Goal: Information Seeking & Learning: Learn about a topic

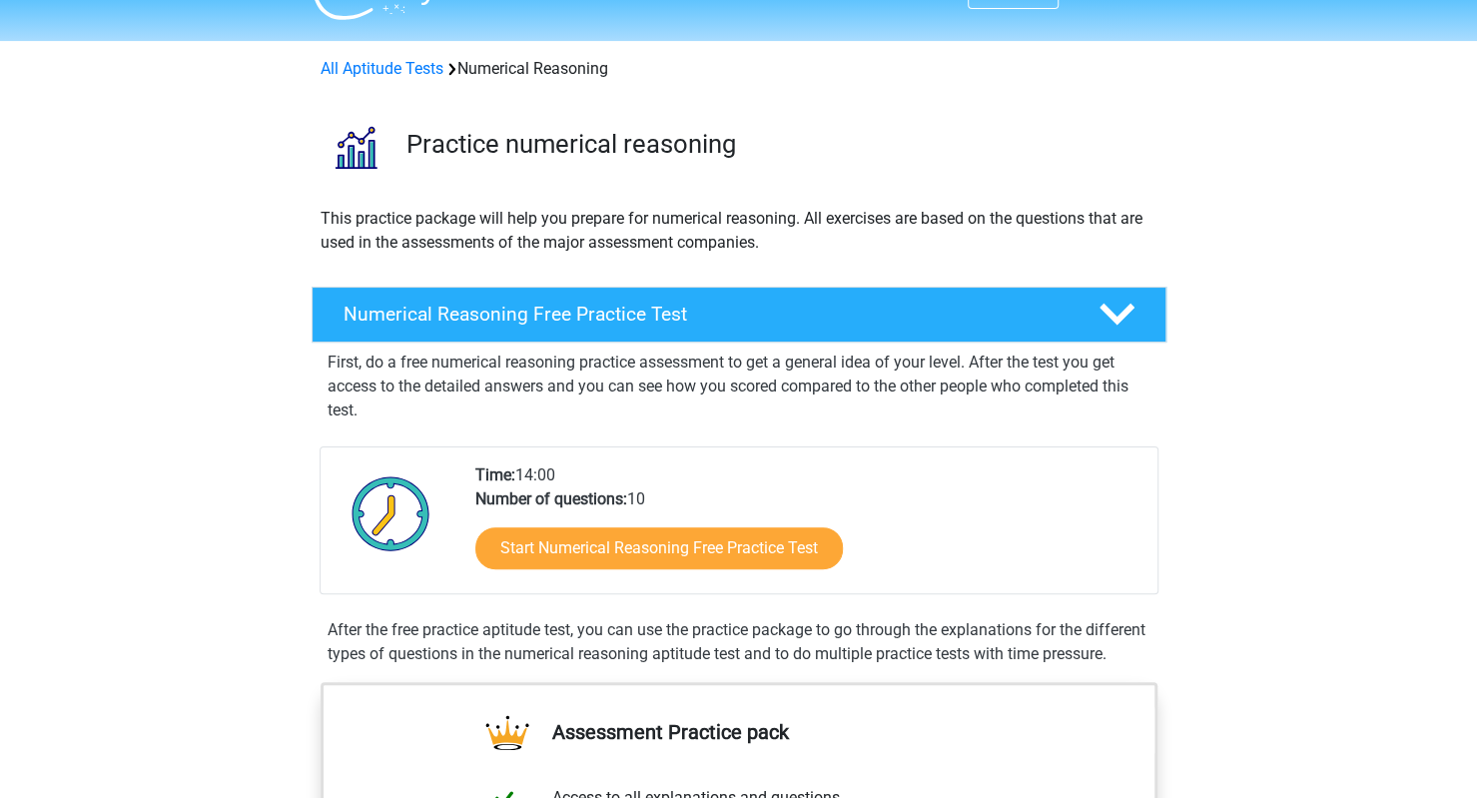
scroll to position [75, 0]
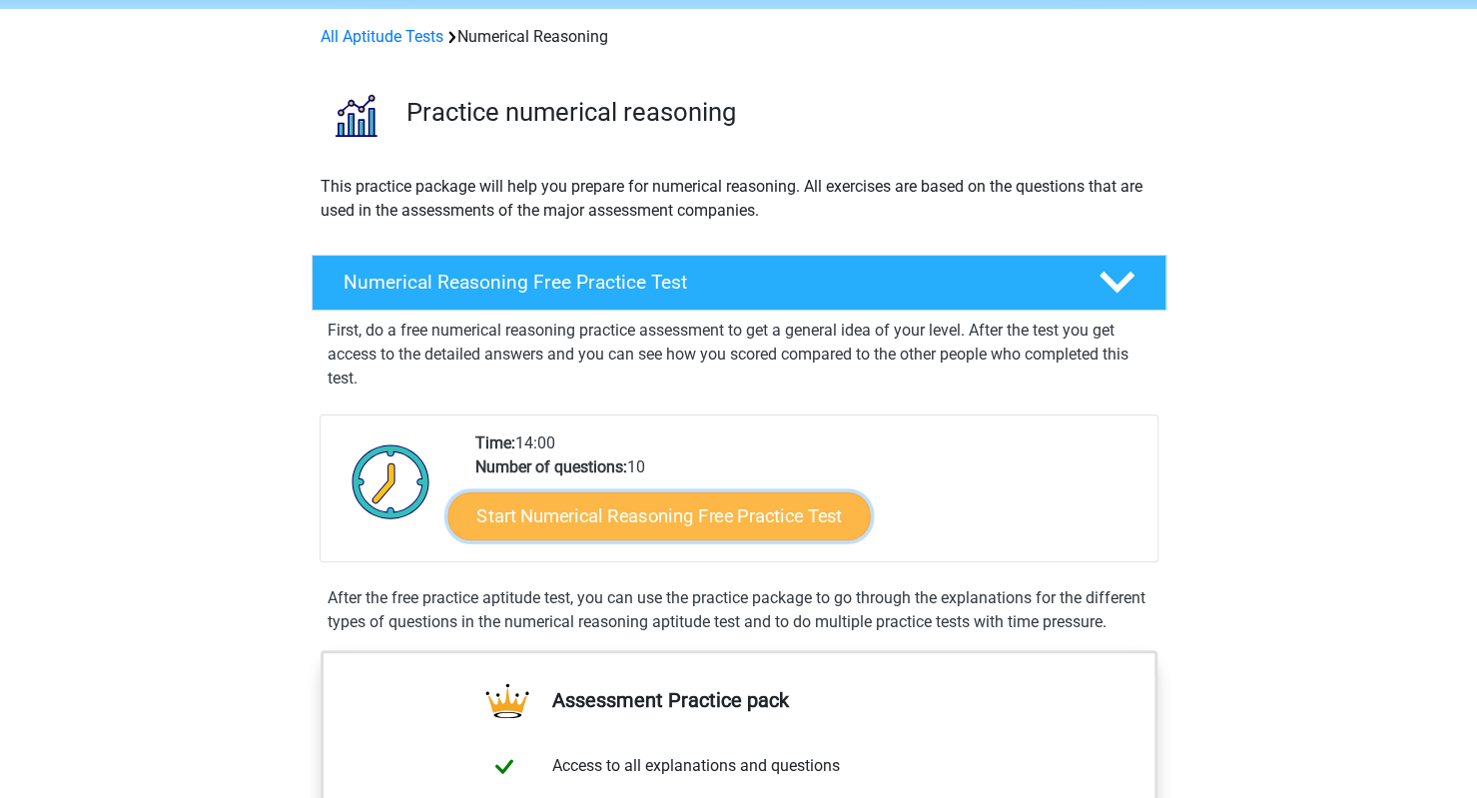
click at [627, 498] on link "Start Numerical Reasoning Free Practice Test" at bounding box center [658, 515] width 422 height 48
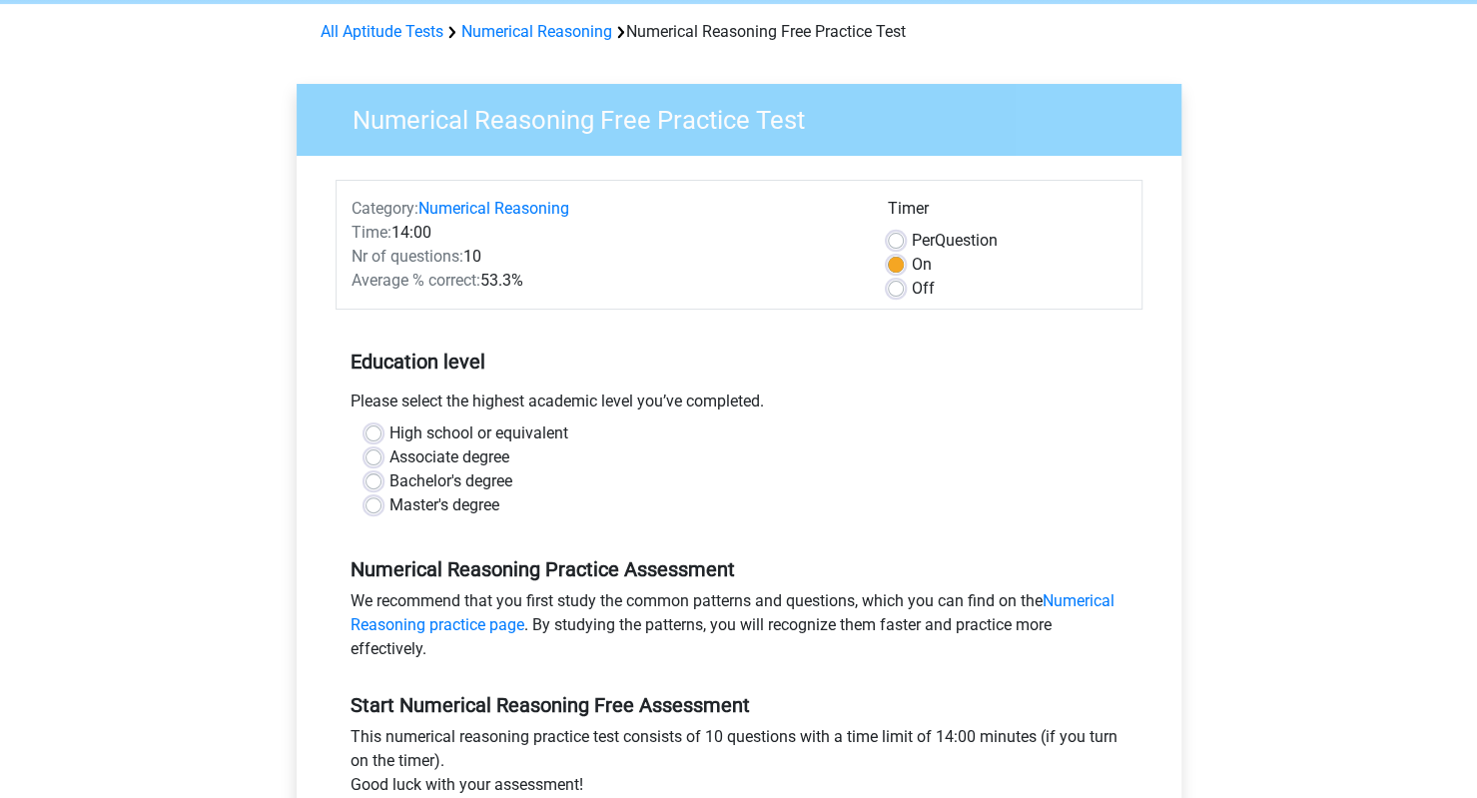
scroll to position [85, 0]
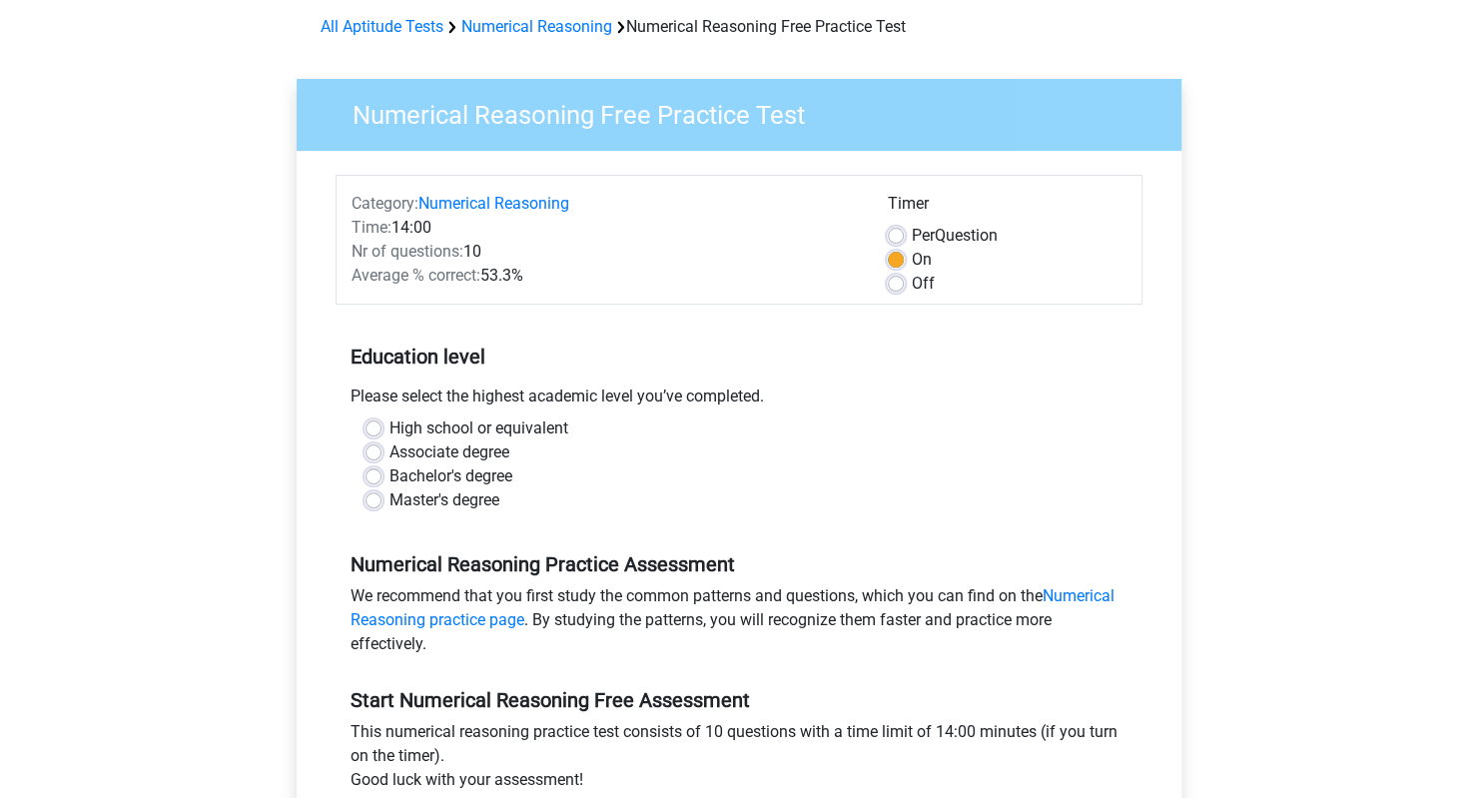
click at [389, 478] on label "Bachelor's degree" at bounding box center [450, 476] width 123 height 24
click at [369, 478] on input "Bachelor's degree" at bounding box center [374, 474] width 16 height 20
radio input "true"
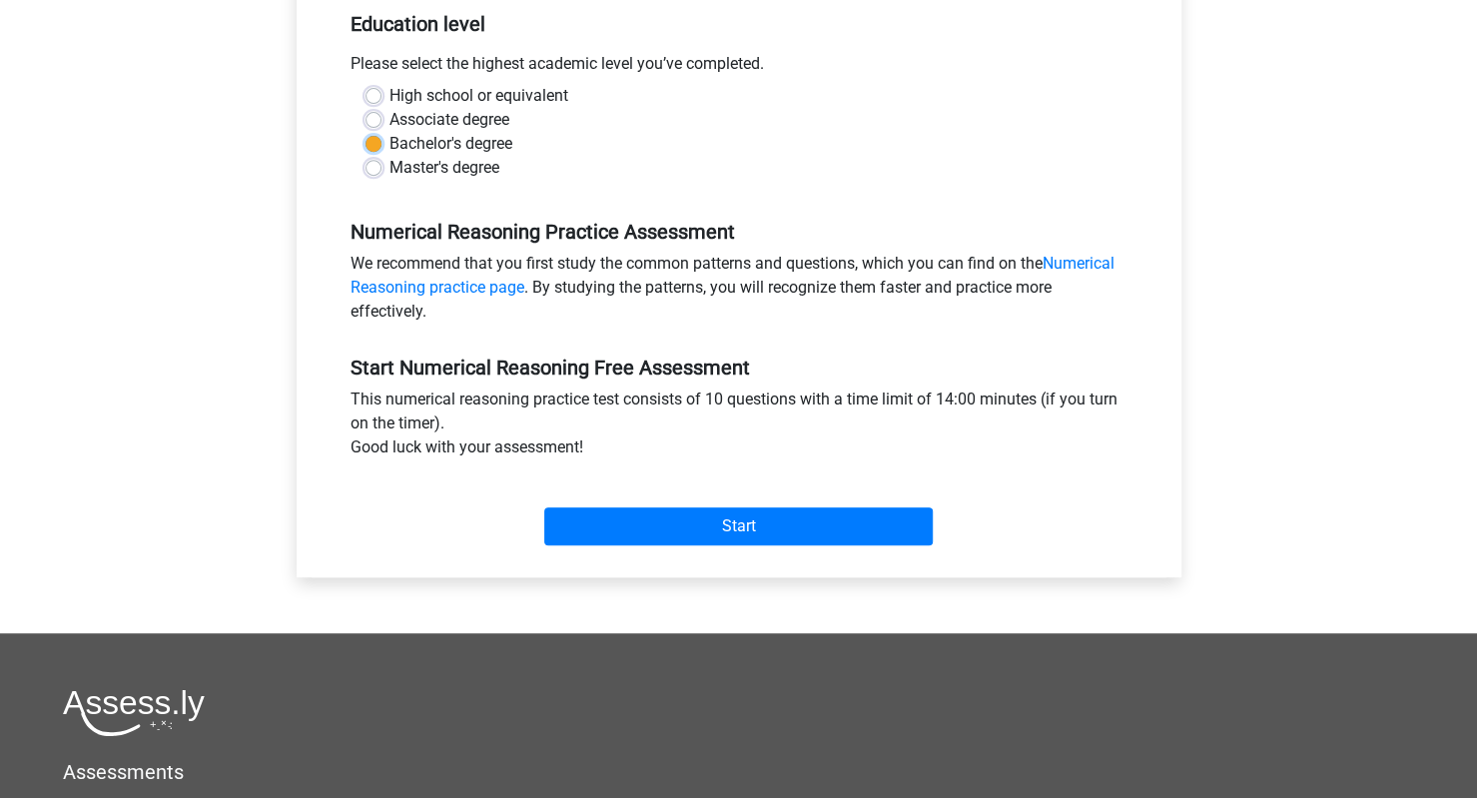
scroll to position [416, 0]
click at [634, 487] on div "Start" at bounding box center [739, 511] width 807 height 70
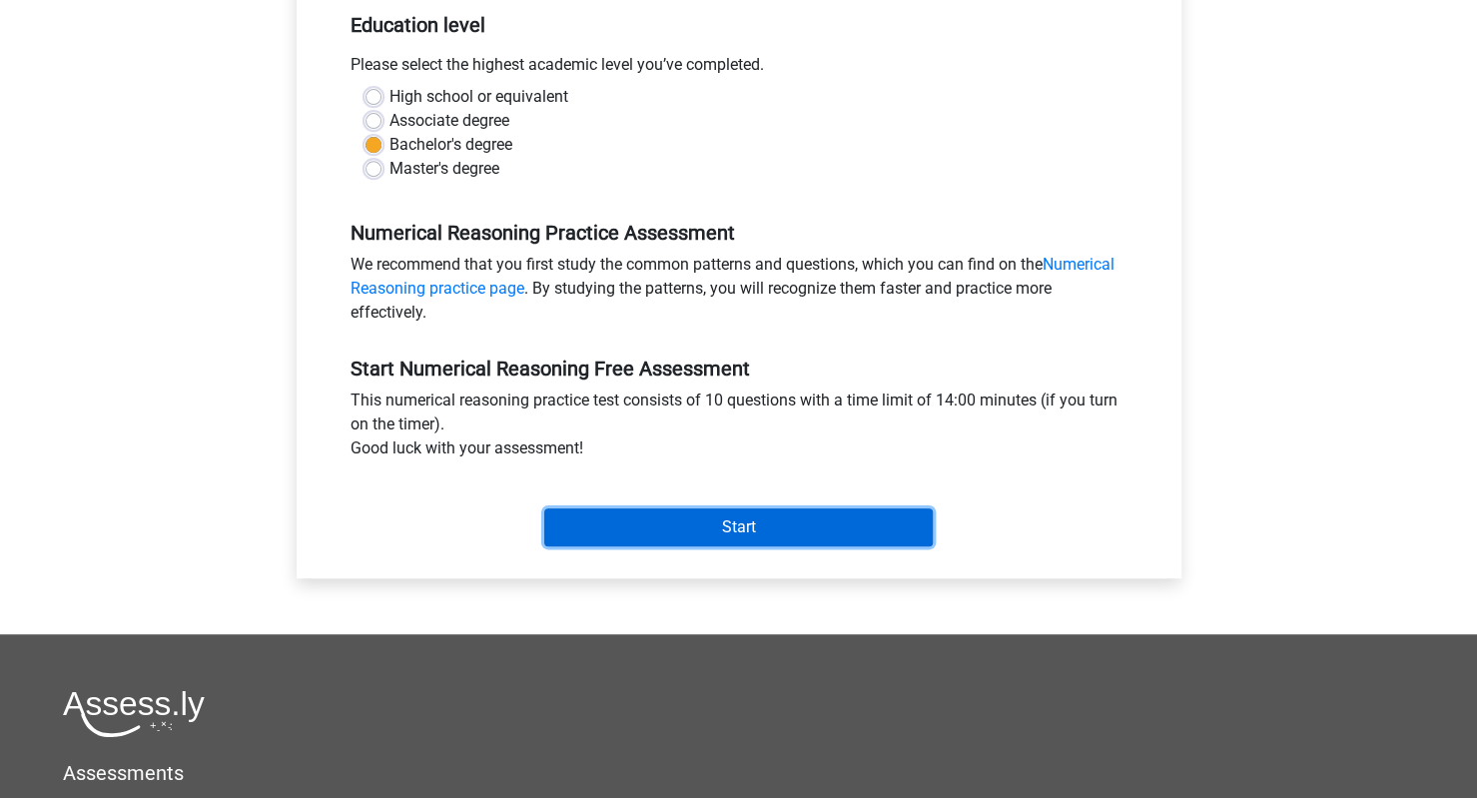
click at [658, 514] on input "Start" at bounding box center [738, 527] width 388 height 38
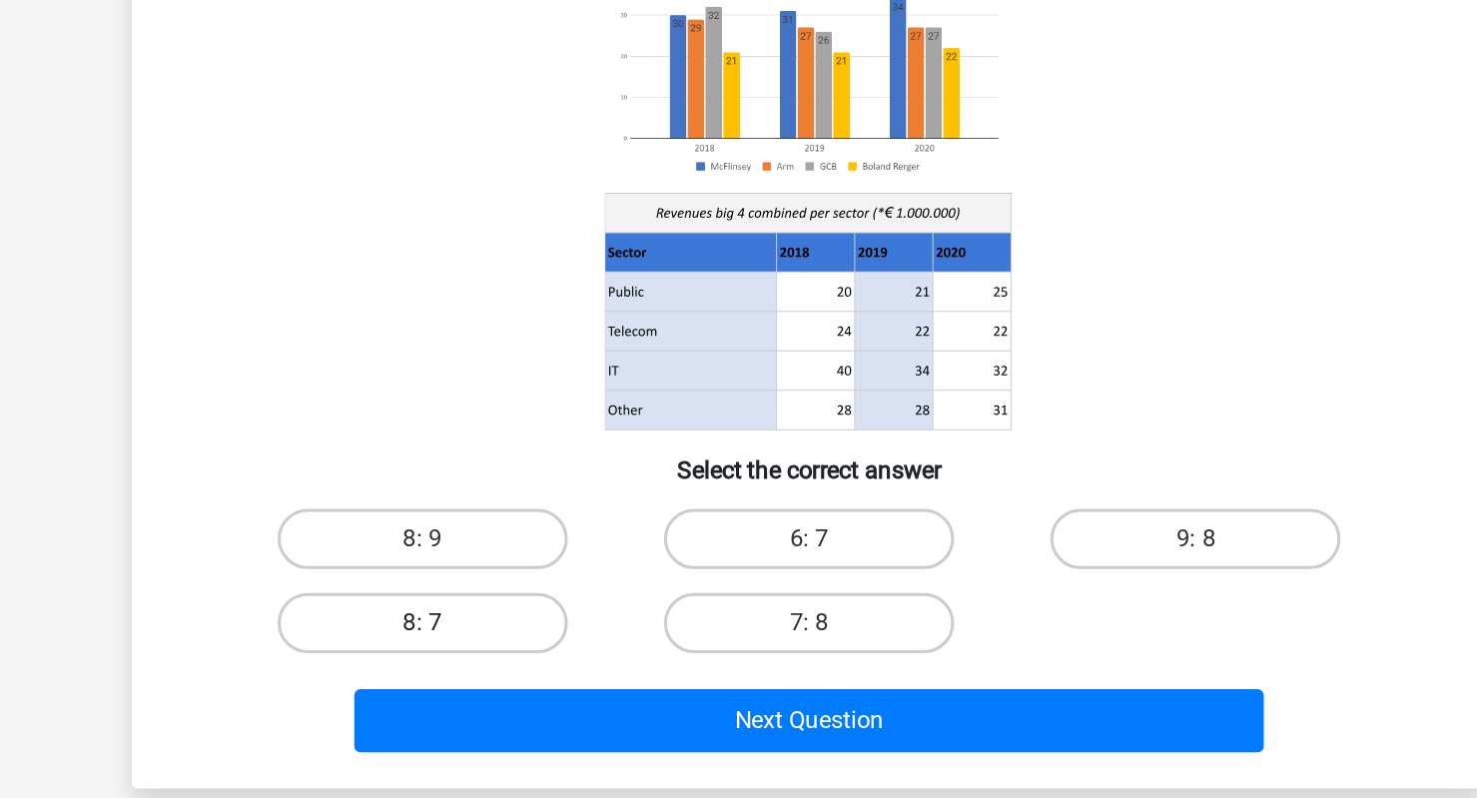
click at [492, 631] on label "8: 7" at bounding box center [481, 640] width 193 height 40
click at [492, 640] on input "8: 7" at bounding box center [487, 646] width 13 height 13
radio input "true"
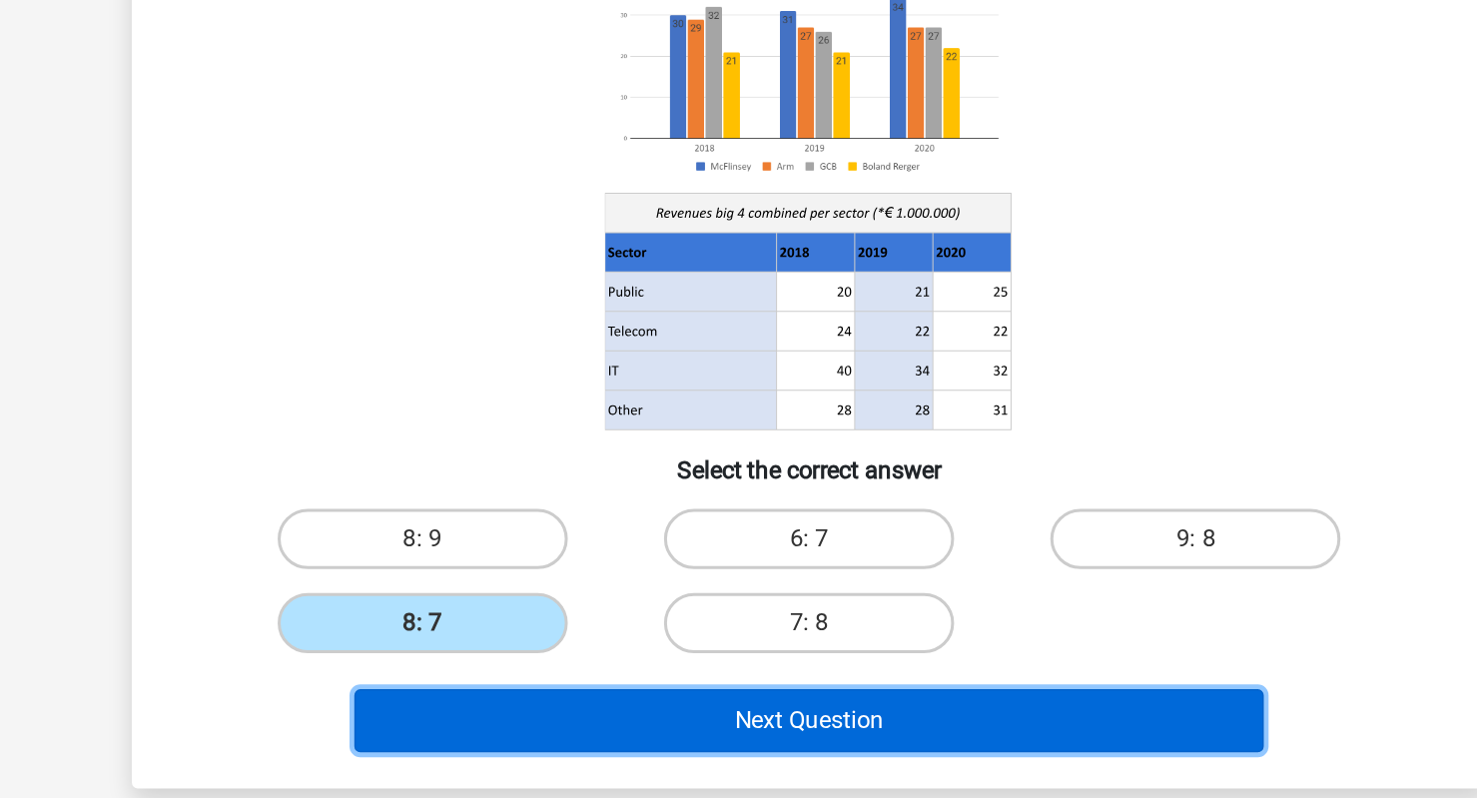
click at [670, 710] on button "Next Question" at bounding box center [738, 705] width 604 height 42
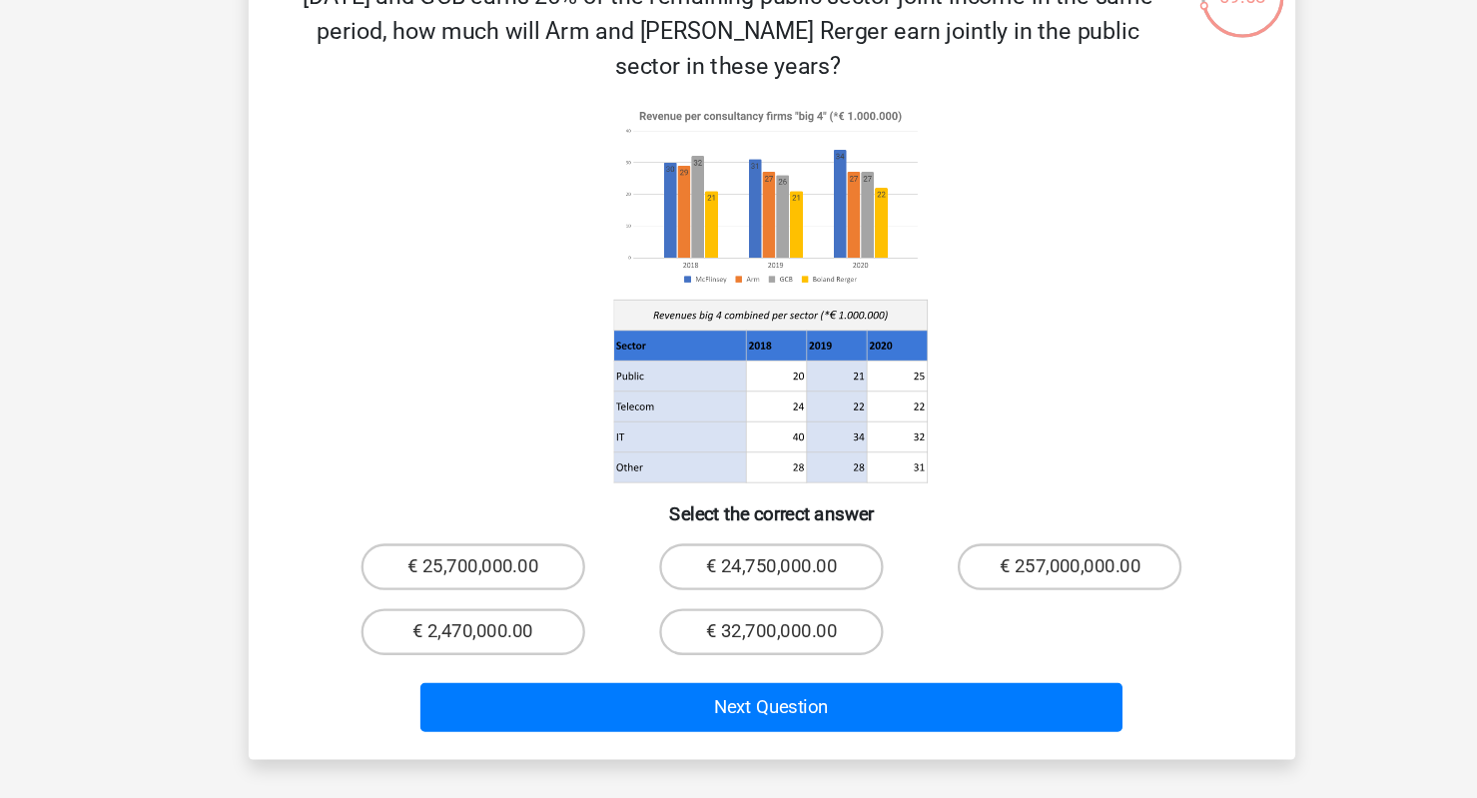
scroll to position [47, 0]
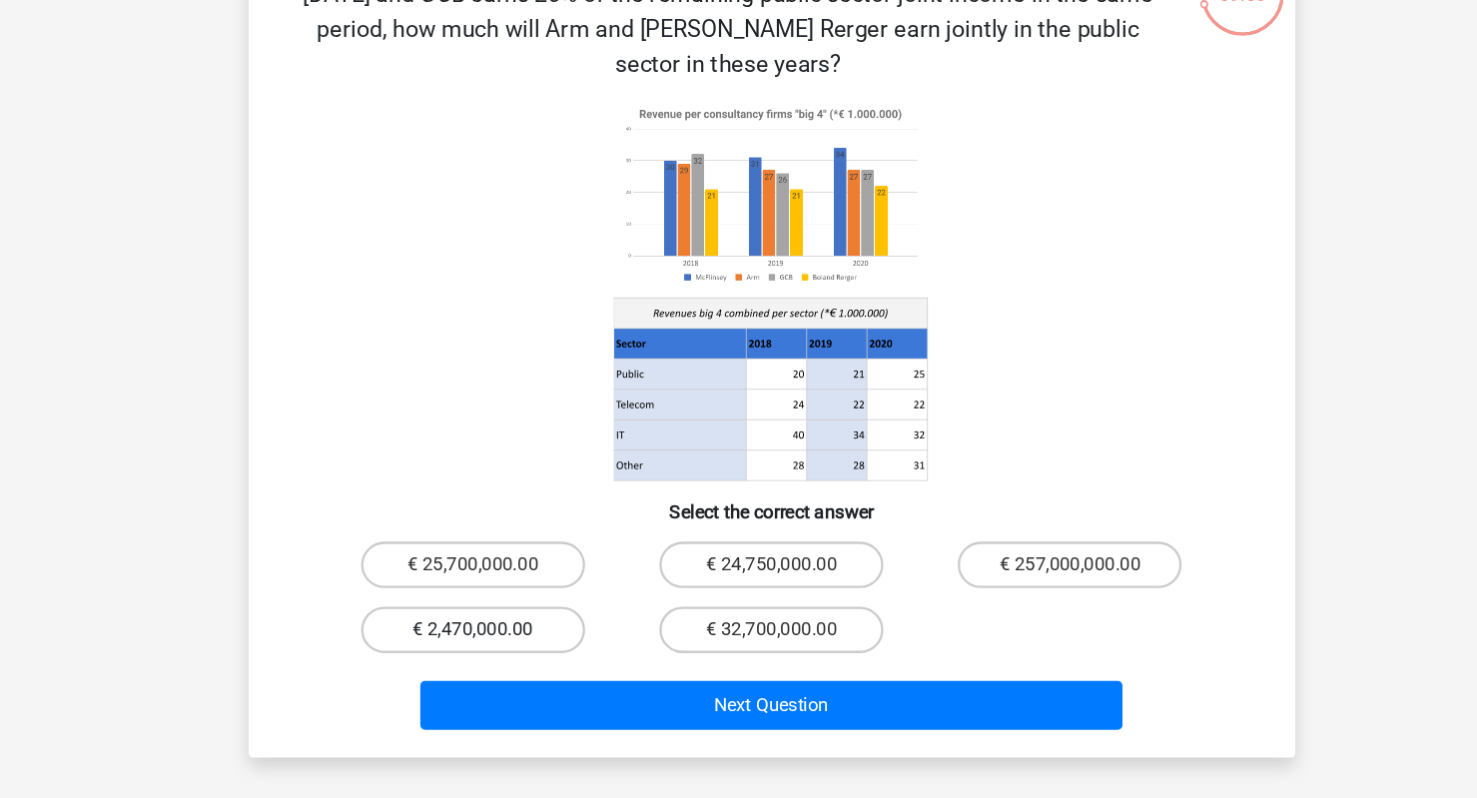
click at [521, 633] on label "€ 2,470,000.00" at bounding box center [481, 653] width 193 height 40
click at [494, 653] on input "€ 2,470,000.00" at bounding box center [487, 659] width 13 height 13
radio input "true"
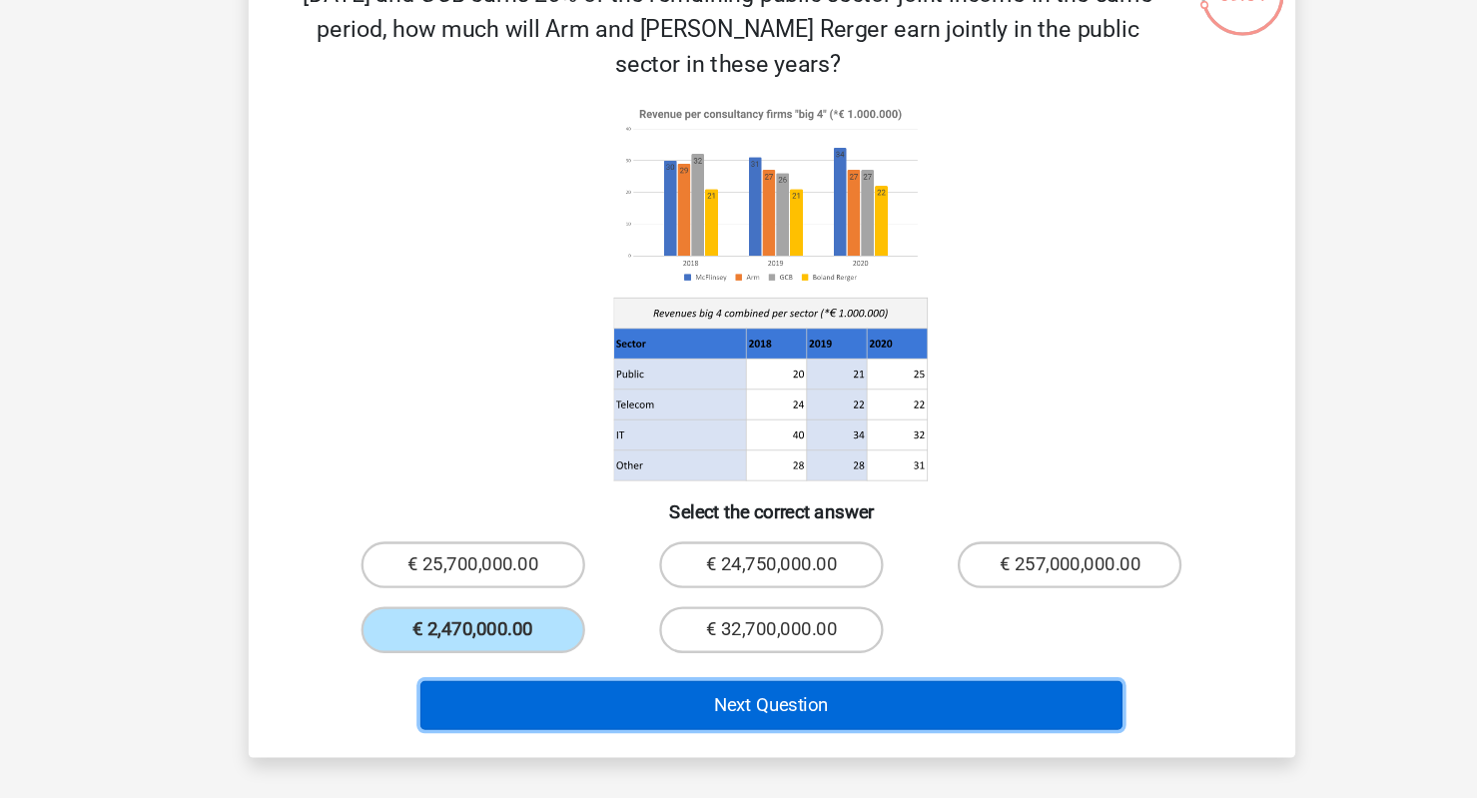
click at [683, 697] on button "Next Question" at bounding box center [738, 718] width 604 height 42
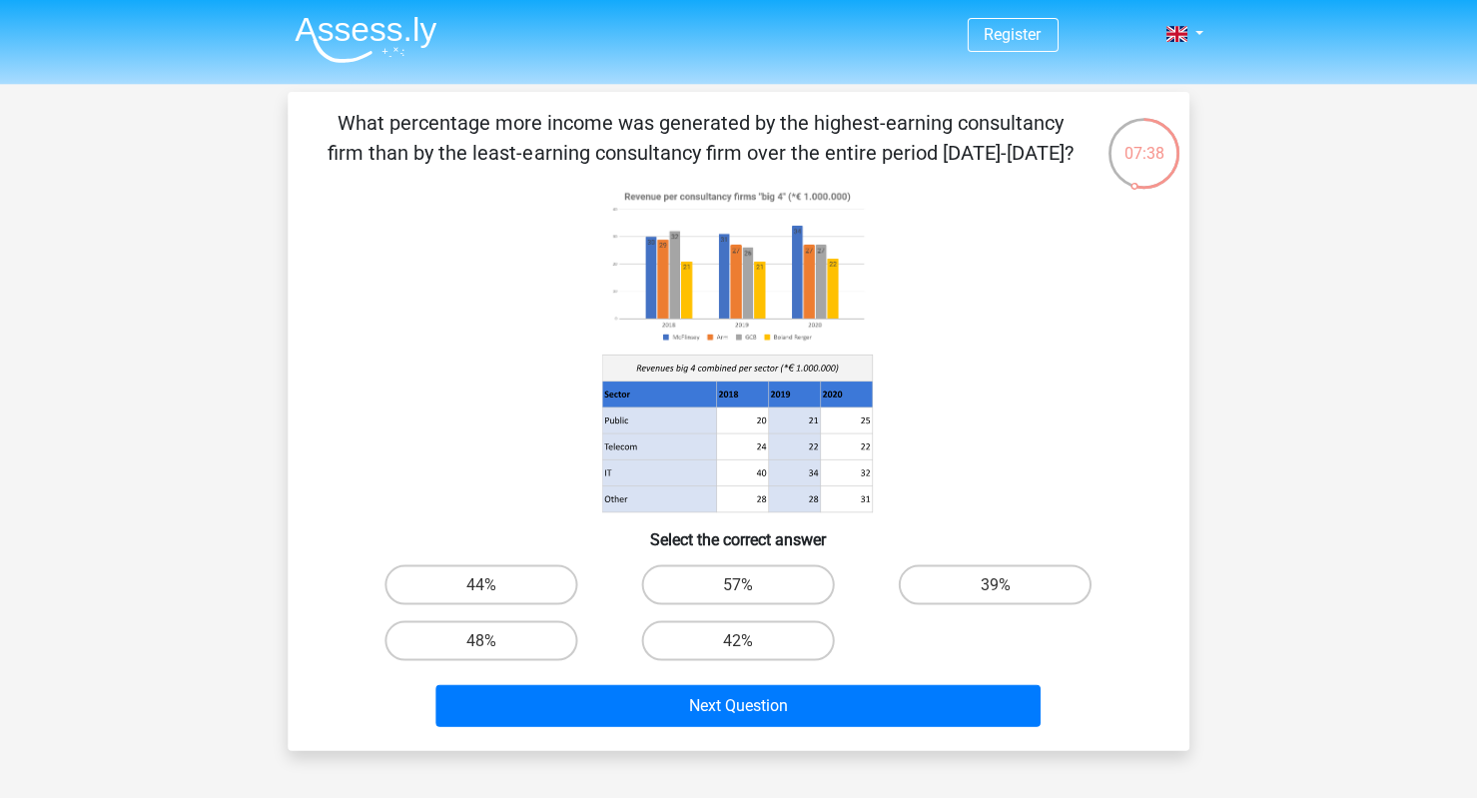
scroll to position [0, 0]
click at [506, 635] on label "48%" at bounding box center [481, 640] width 193 height 40
click at [494, 640] on input "48%" at bounding box center [487, 646] width 13 height 13
radio input "true"
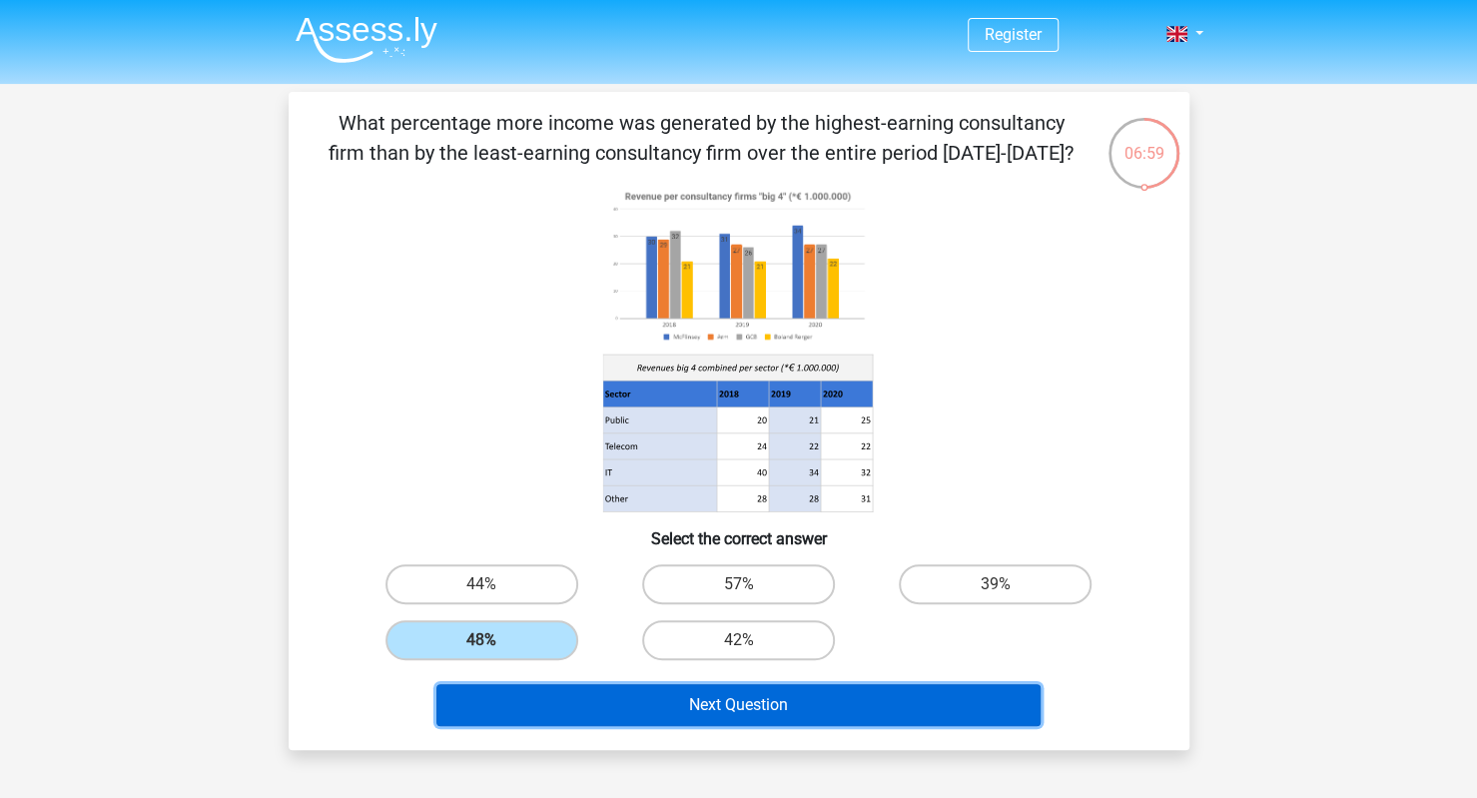
click at [736, 696] on button "Next Question" at bounding box center [738, 705] width 604 height 42
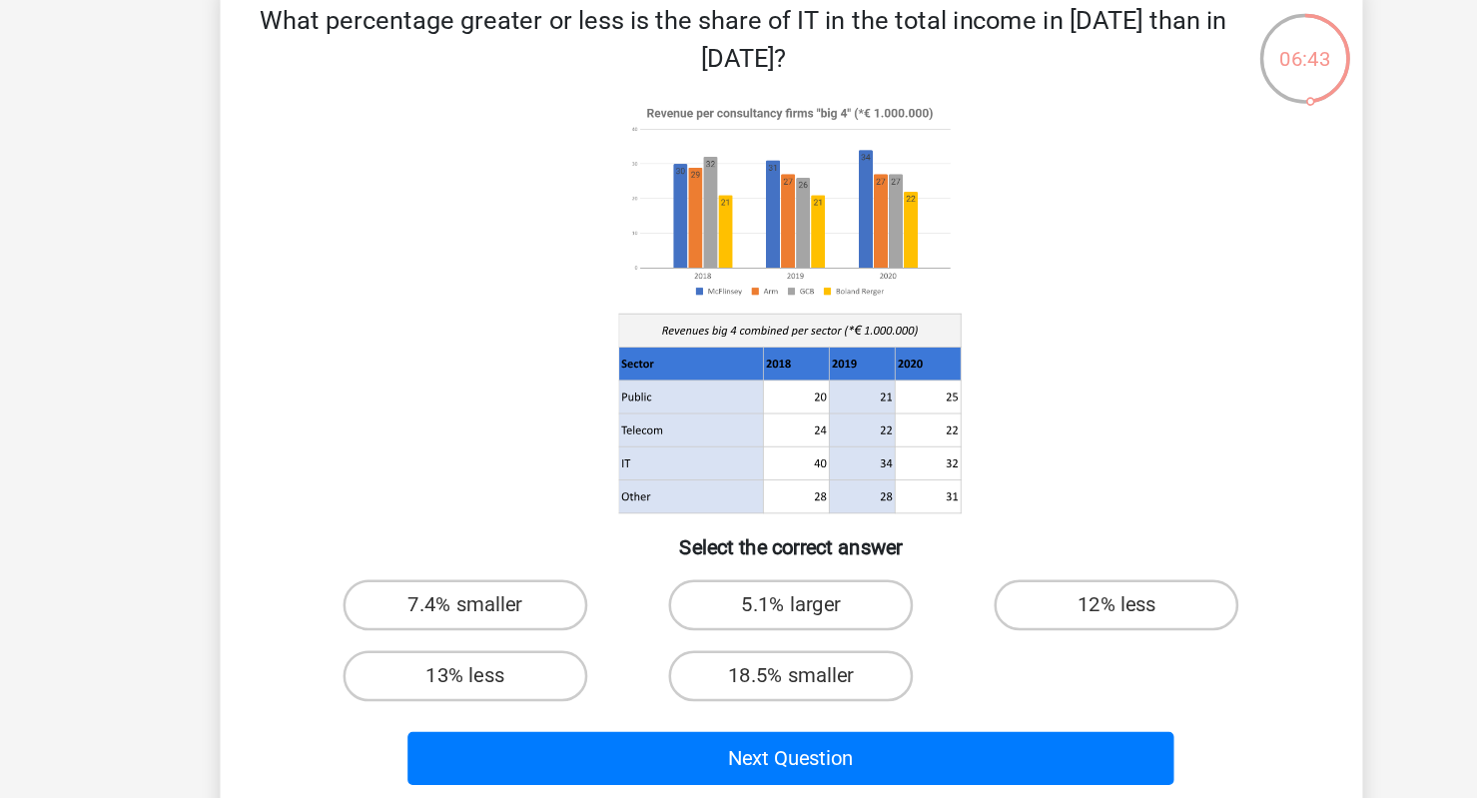
scroll to position [17, 0]
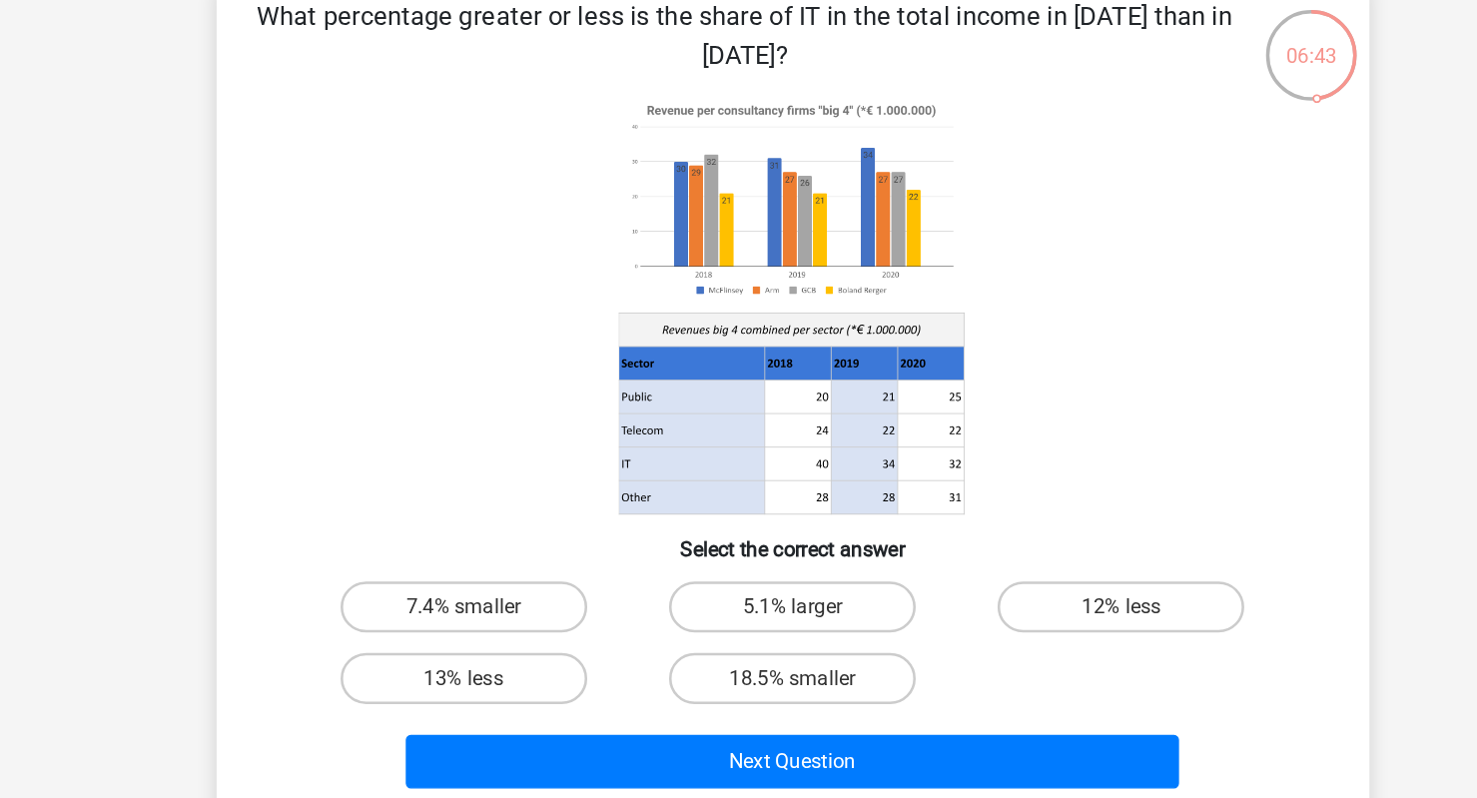
click at [545, 425] on icon at bounding box center [739, 332] width 805 height 330
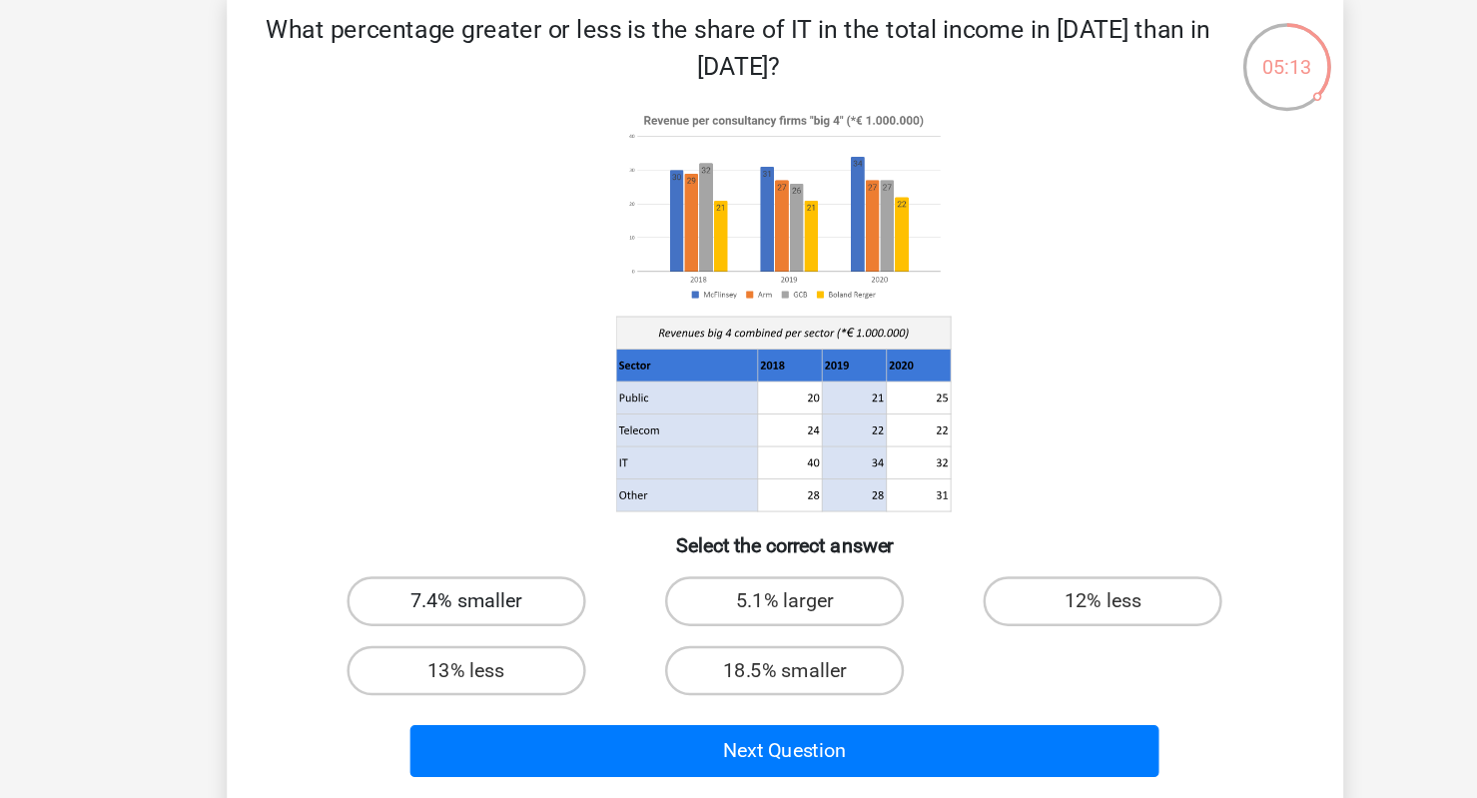
click at [543, 574] on label "7.4% smaller" at bounding box center [481, 567] width 193 height 40
click at [494, 574] on input "7.4% smaller" at bounding box center [487, 573] width 13 height 13
radio input "true"
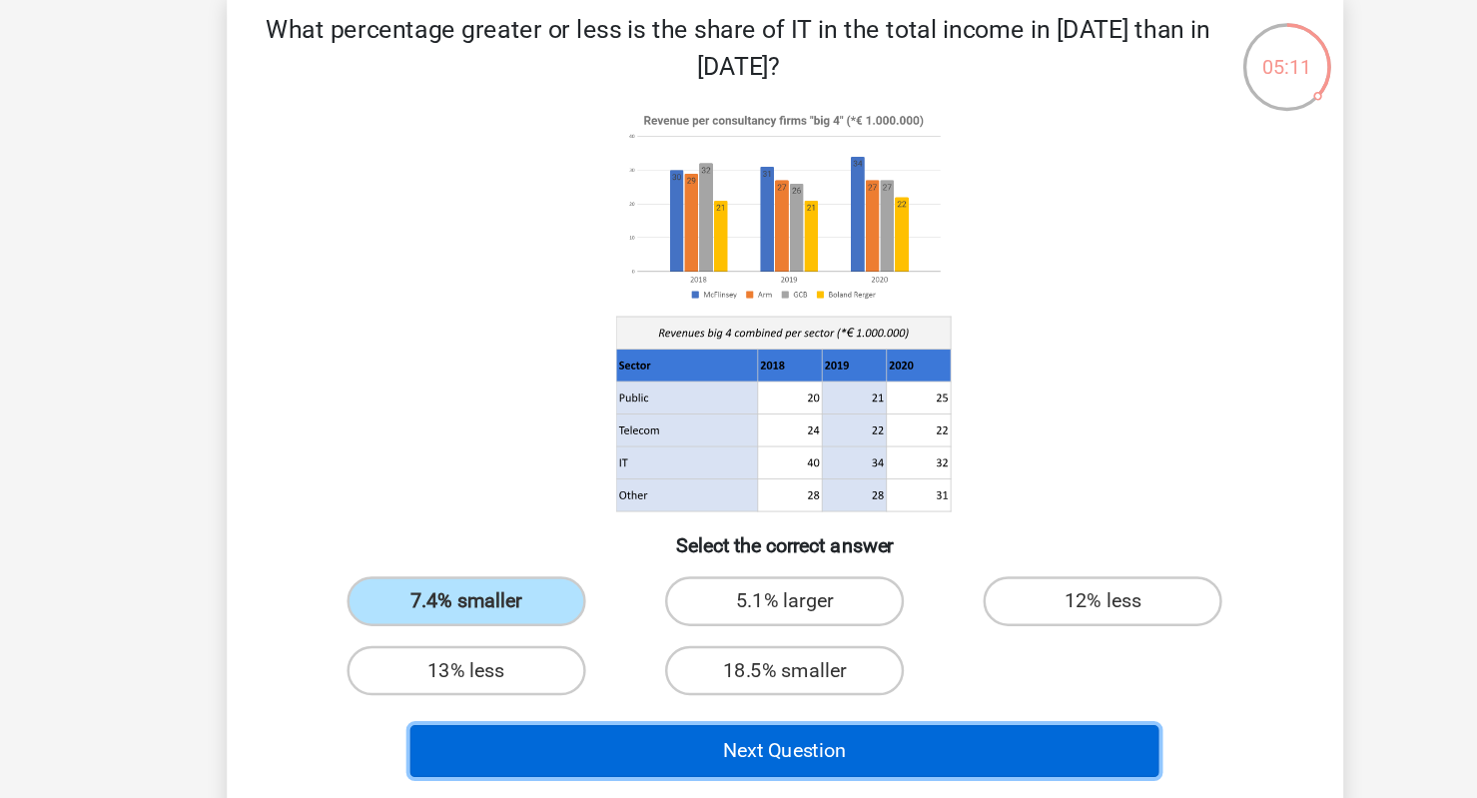
click at [903, 697] on button "Next Question" at bounding box center [738, 688] width 604 height 42
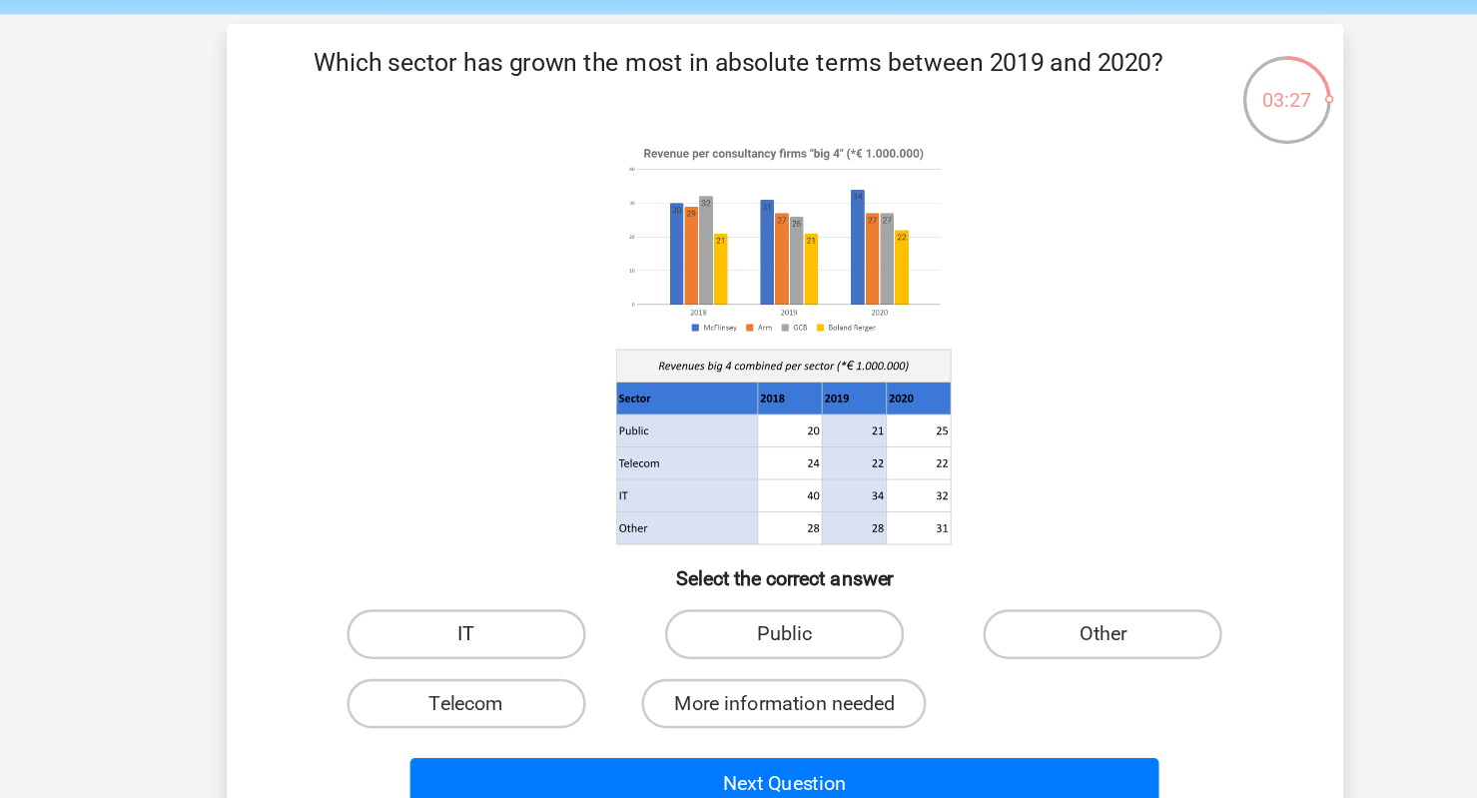
click at [515, 554] on label "IT" at bounding box center [481, 567] width 193 height 40
click at [494, 567] on input "IT" at bounding box center [487, 573] width 13 height 13
radio input "true"
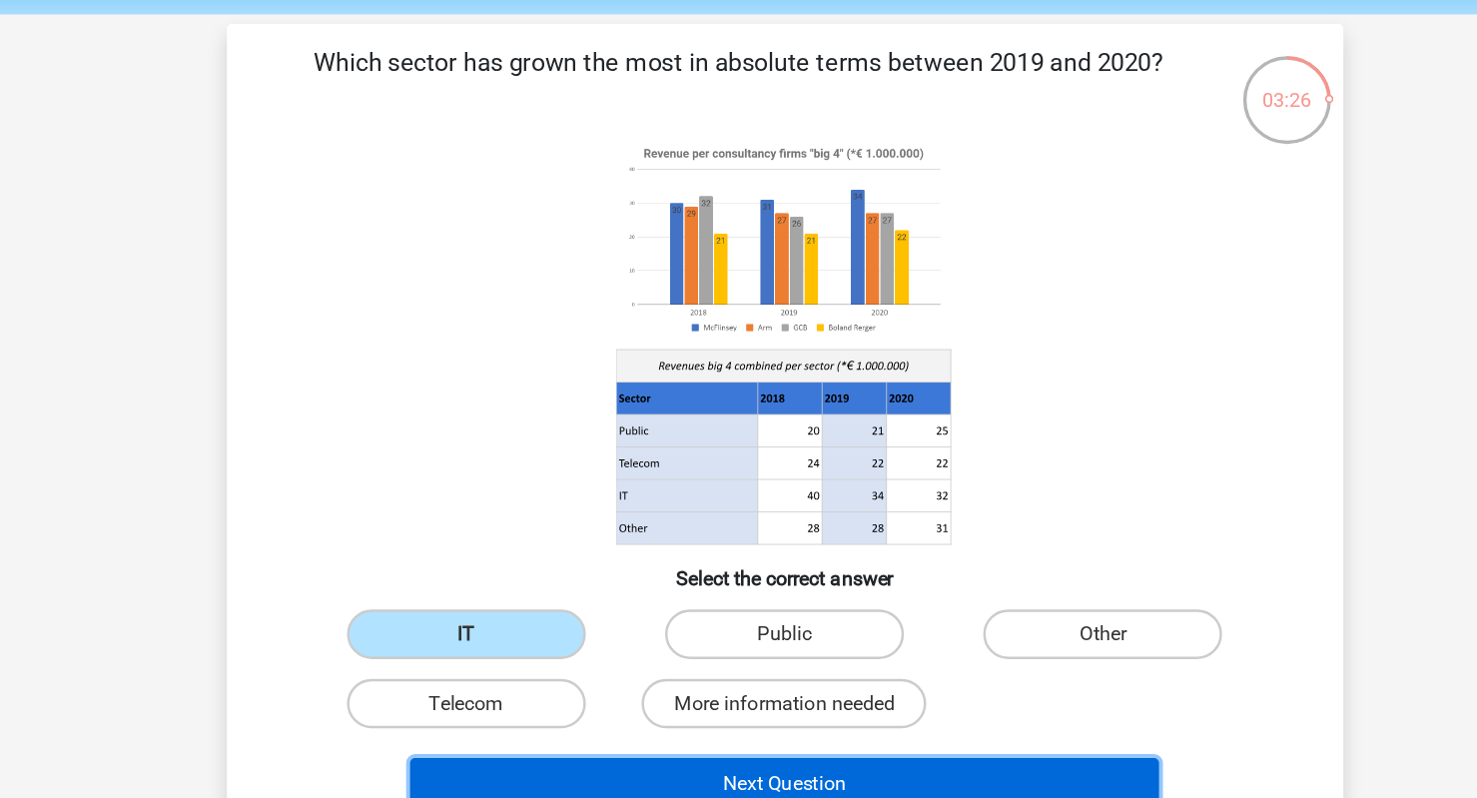
click at [837, 675] on button "Next Question" at bounding box center [738, 688] width 604 height 42
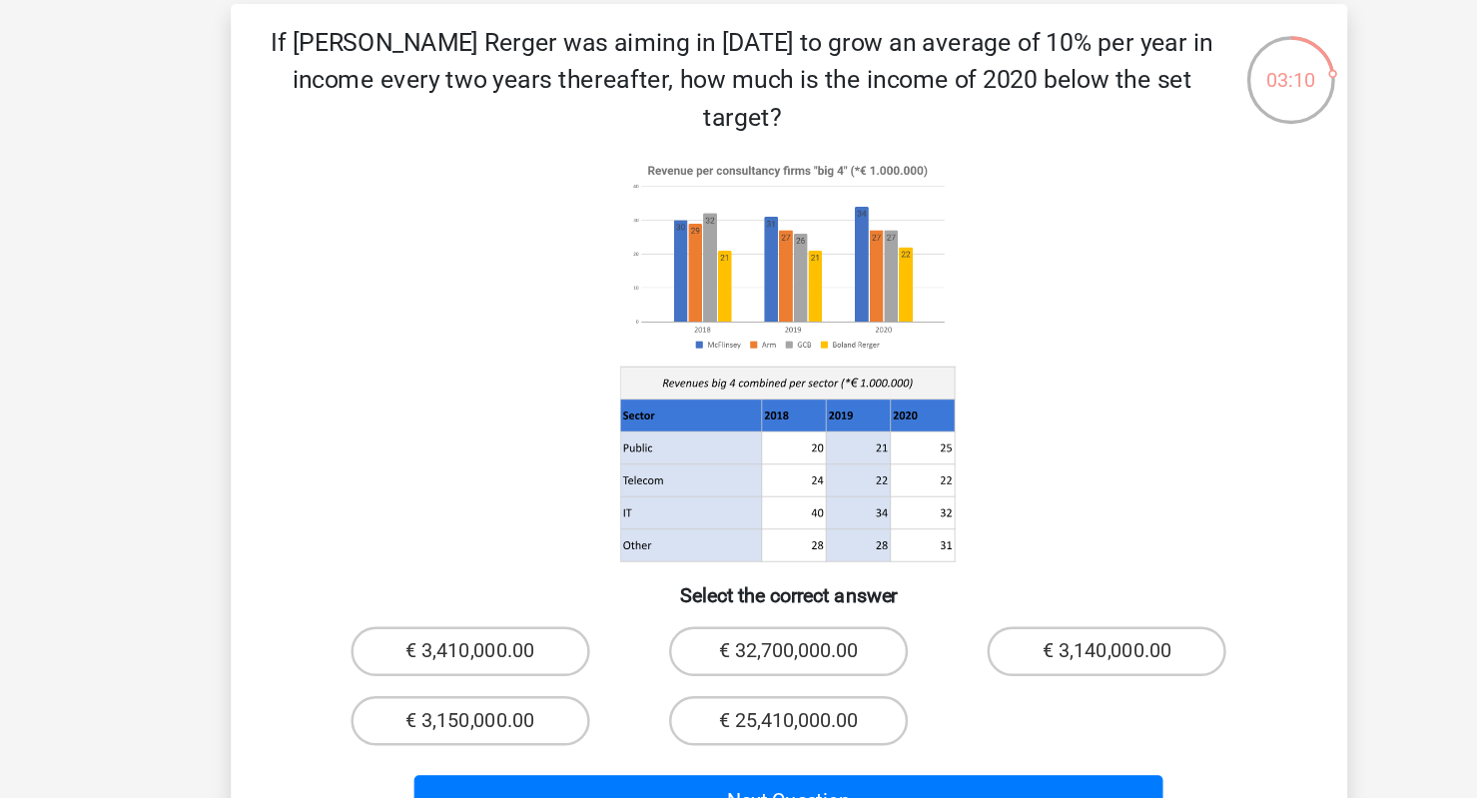
scroll to position [0, 0]
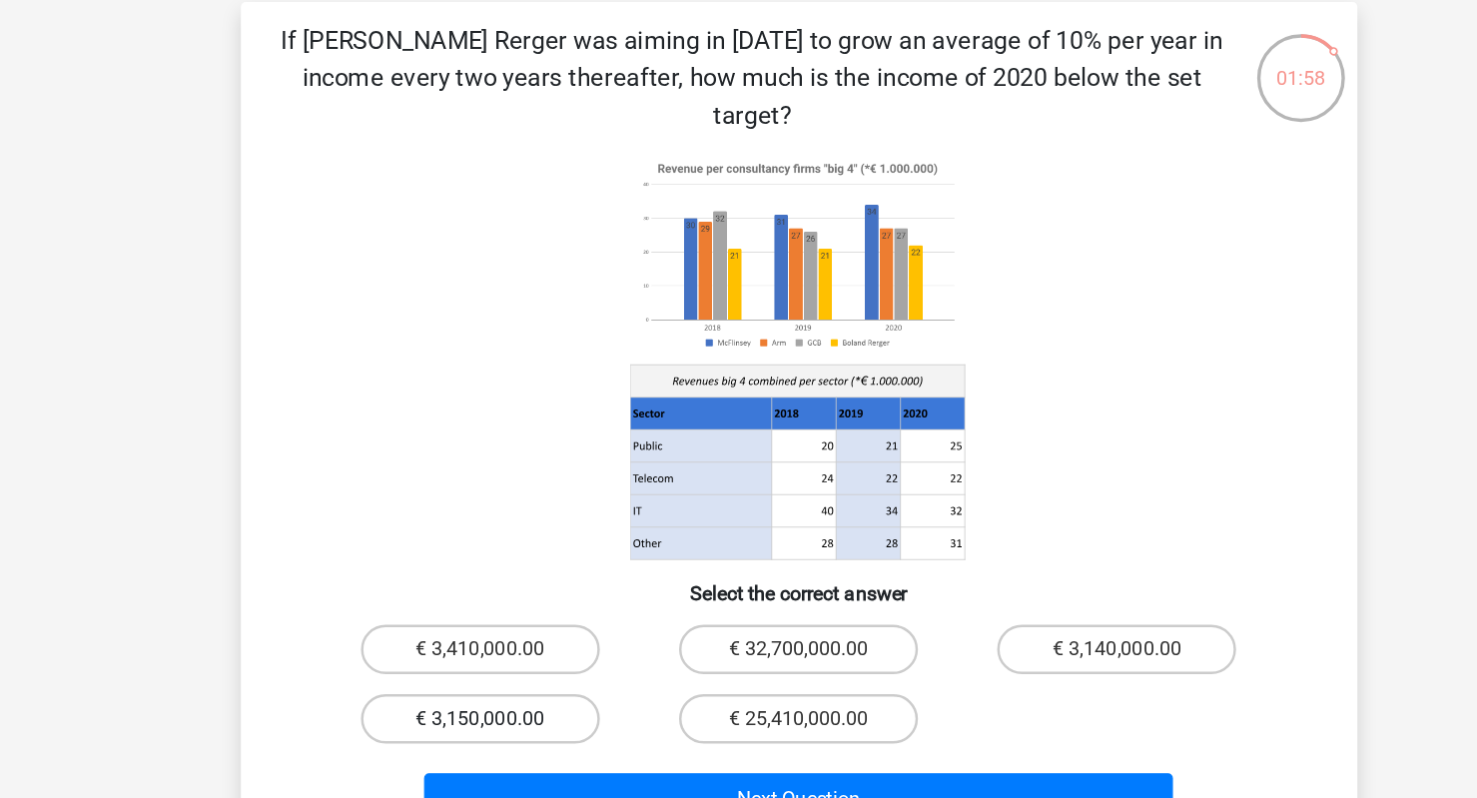
click at [518, 650] on label "€ 3,150,000.00" at bounding box center [481, 670] width 193 height 40
click at [494, 670] on input "€ 3,150,000.00" at bounding box center [487, 676] width 13 height 13
radio input "true"
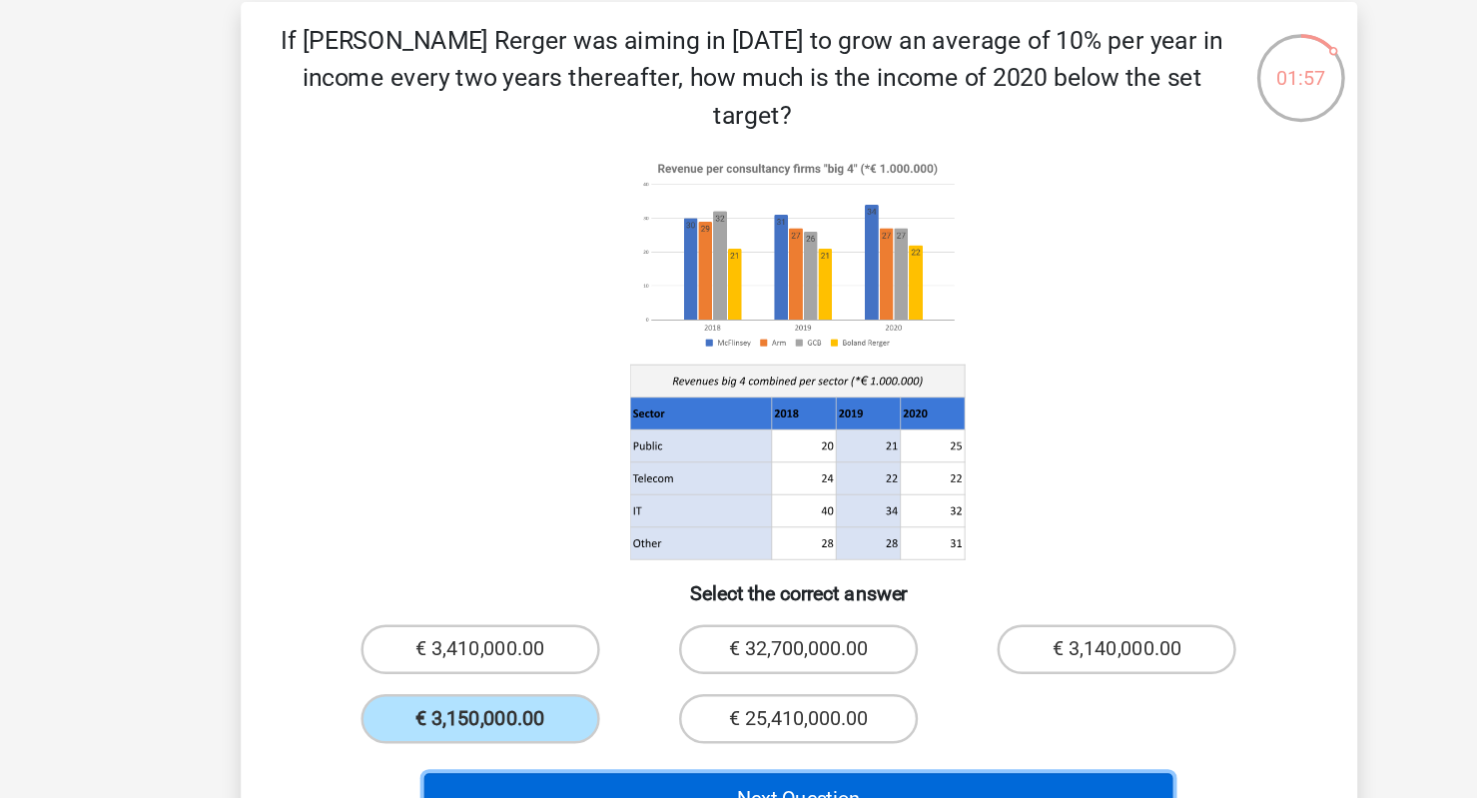
click at [719, 714] on button "Next Question" at bounding box center [738, 735] width 604 height 42
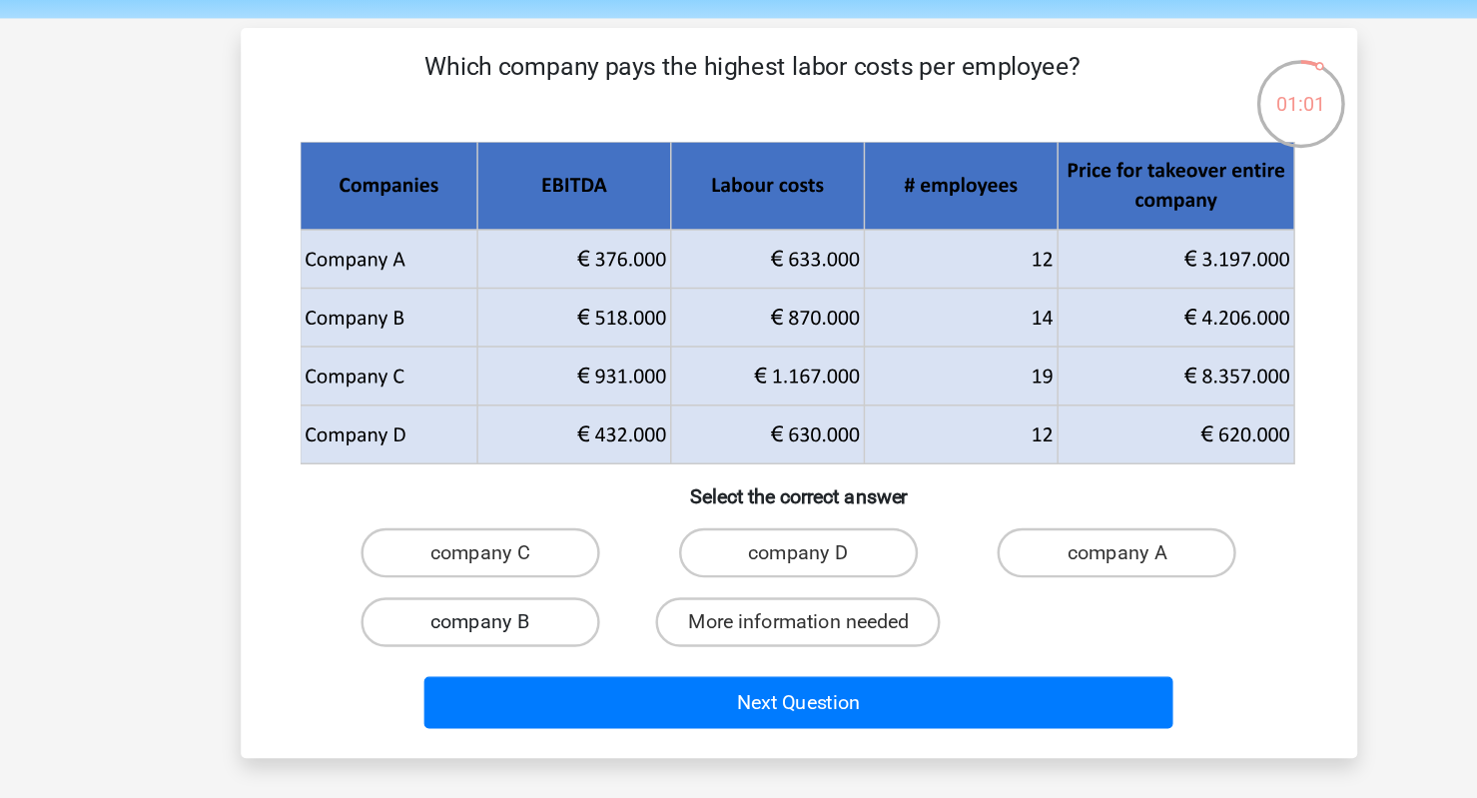
click at [553, 558] on label "company B" at bounding box center [481, 571] width 193 height 40
click at [494, 571] on input "company B" at bounding box center [487, 577] width 13 height 13
radio input "true"
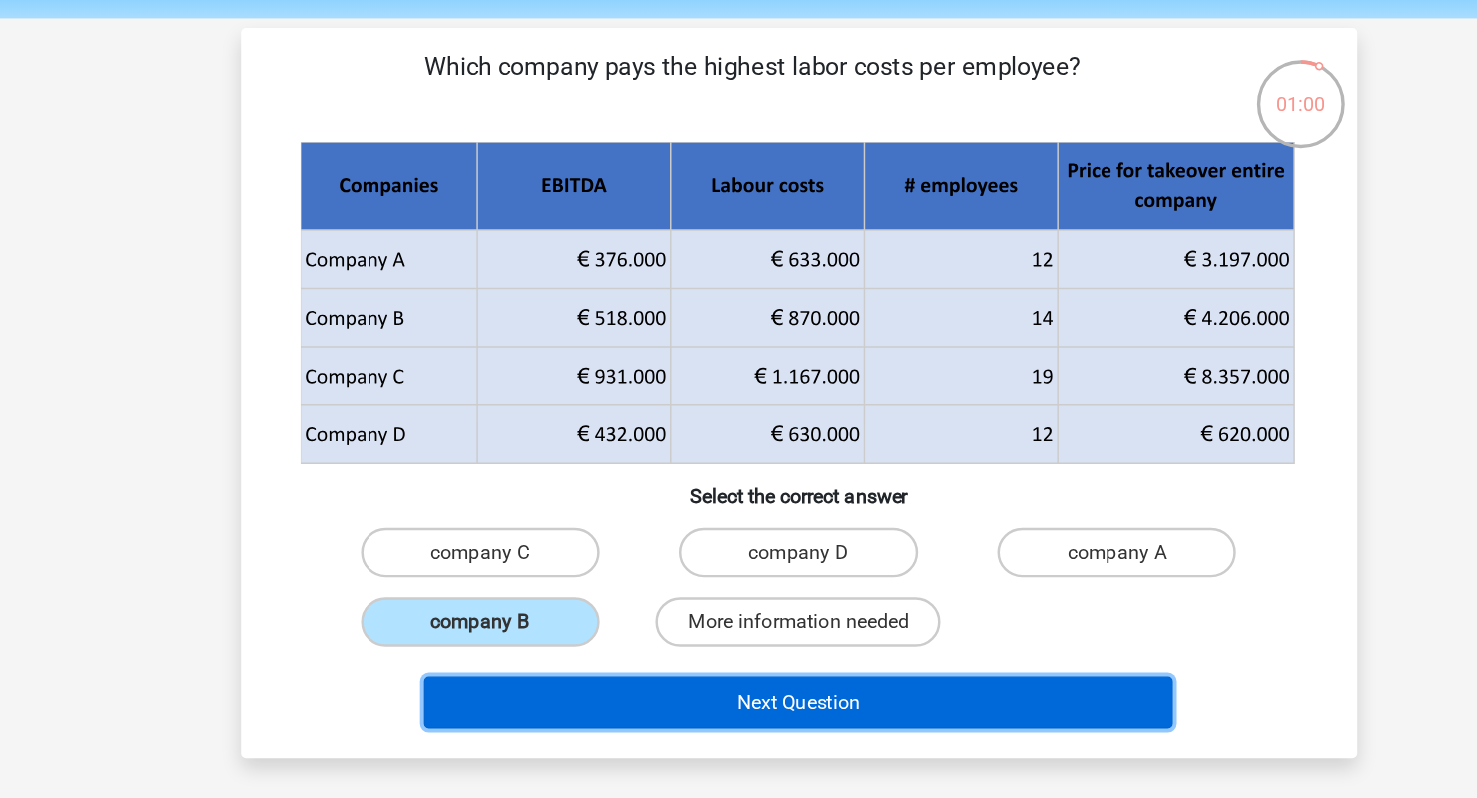
click at [736, 634] on button "Next Question" at bounding box center [738, 636] width 604 height 42
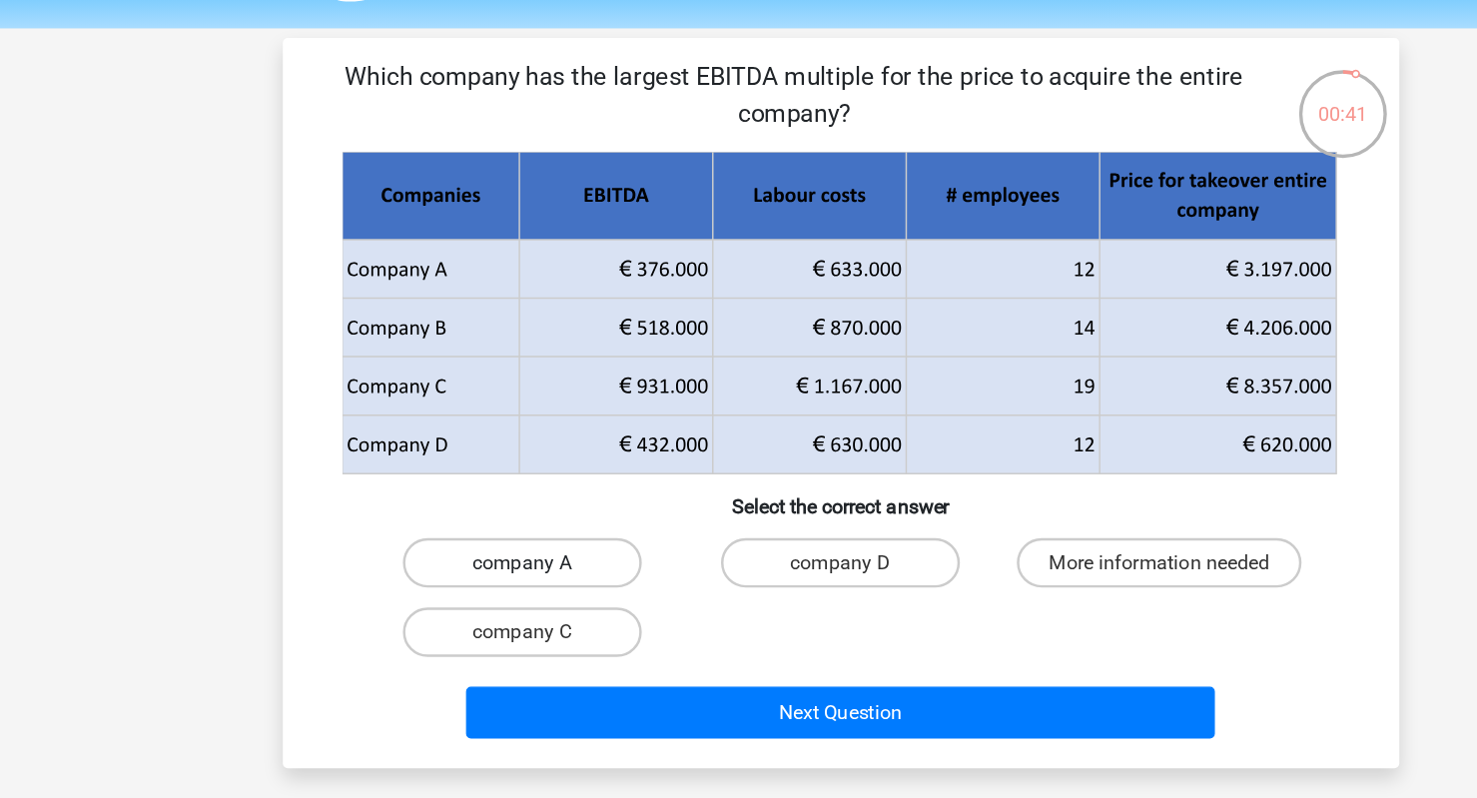
click at [524, 521] on label "company A" at bounding box center [481, 515] width 193 height 40
click at [494, 521] on input "company A" at bounding box center [487, 521] width 13 height 13
radio input "true"
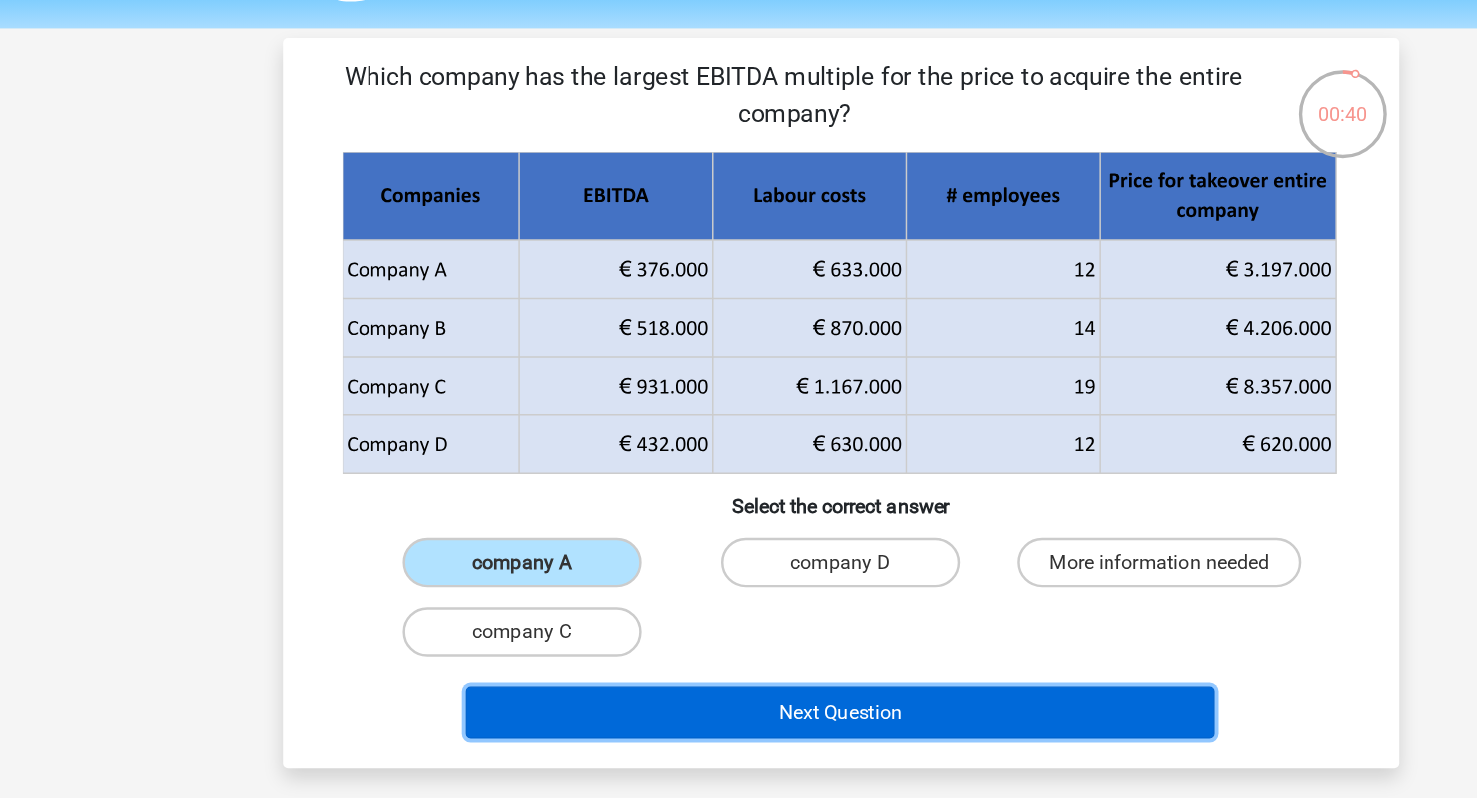
click at [674, 641] on button "Next Question" at bounding box center [738, 636] width 604 height 42
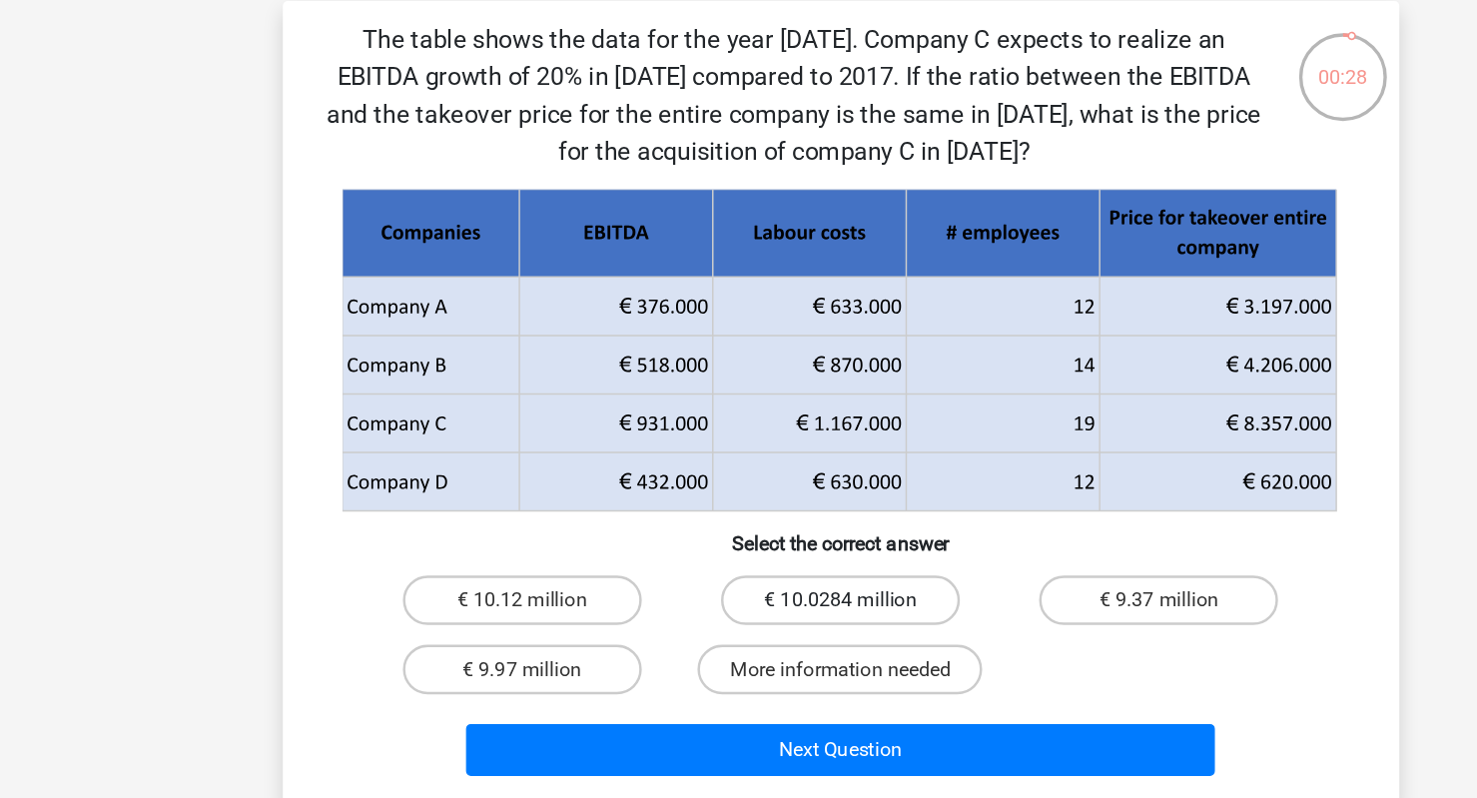
click at [685, 576] on label "€ 10.0284 million" at bounding box center [738, 575] width 193 height 40
click at [738, 576] on input "€ 10.0284 million" at bounding box center [744, 581] width 13 height 13
radio input "true"
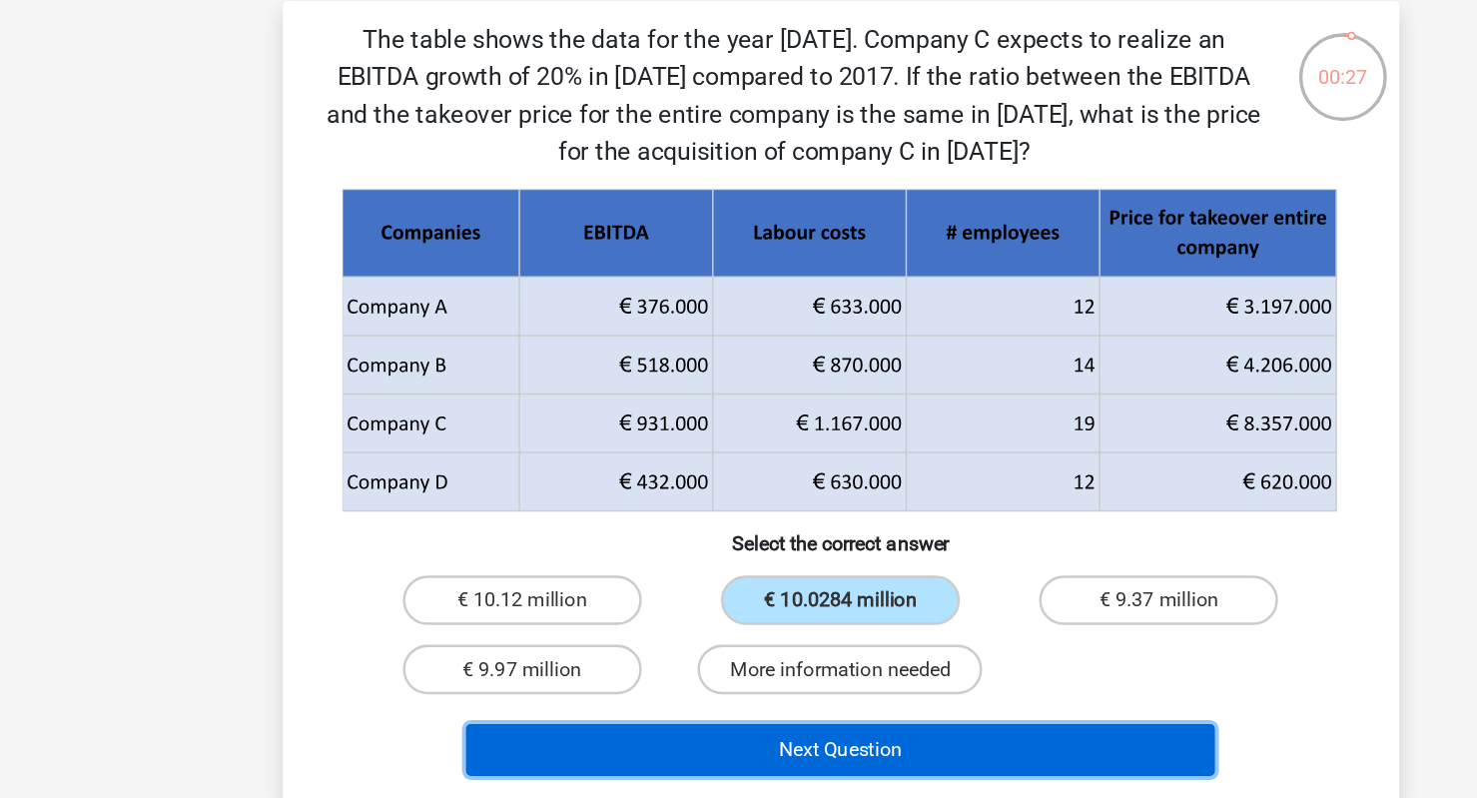
click at [764, 682] on button "Next Question" at bounding box center [738, 696] width 604 height 42
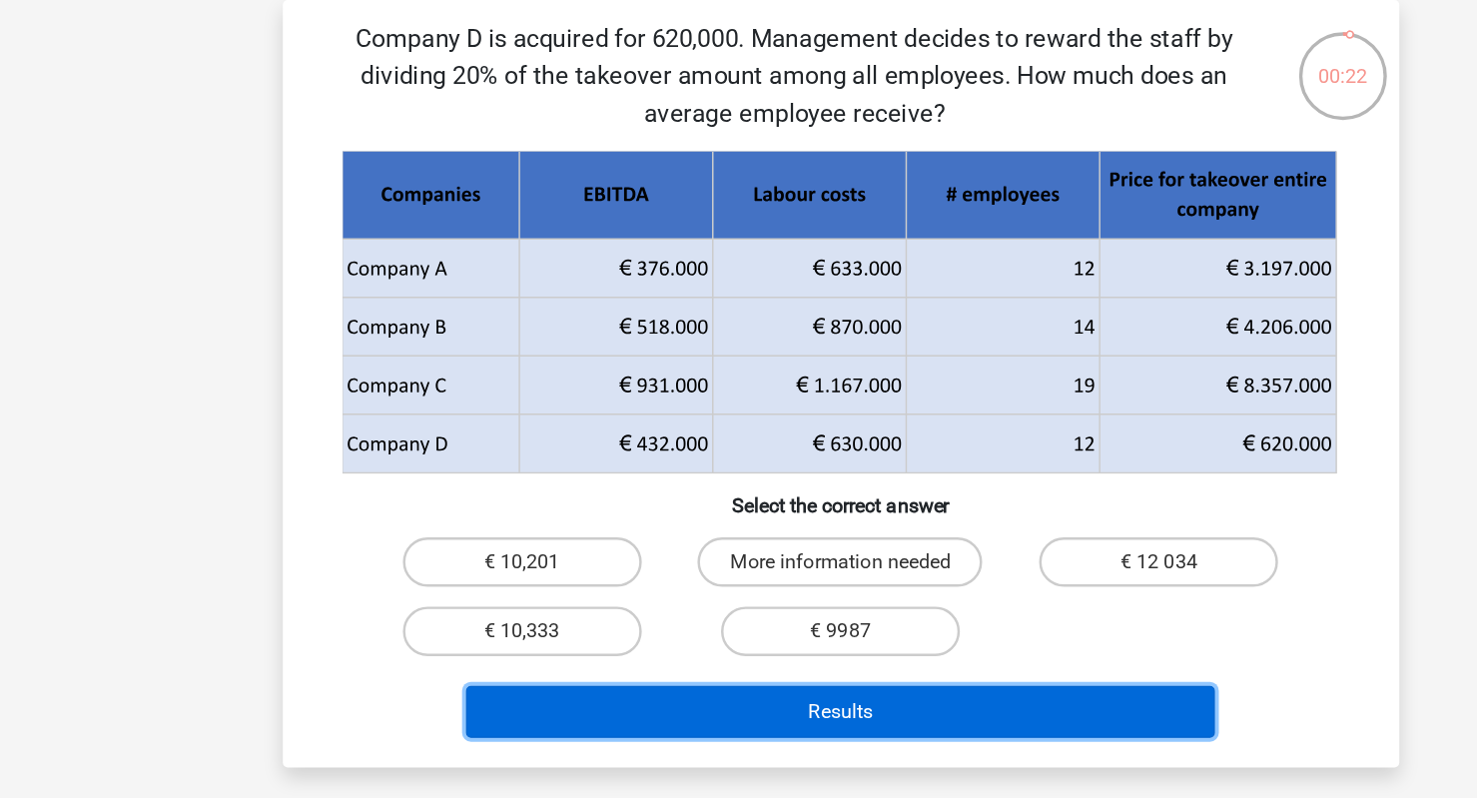
click at [702, 667] on button "Results" at bounding box center [738, 666] width 604 height 42
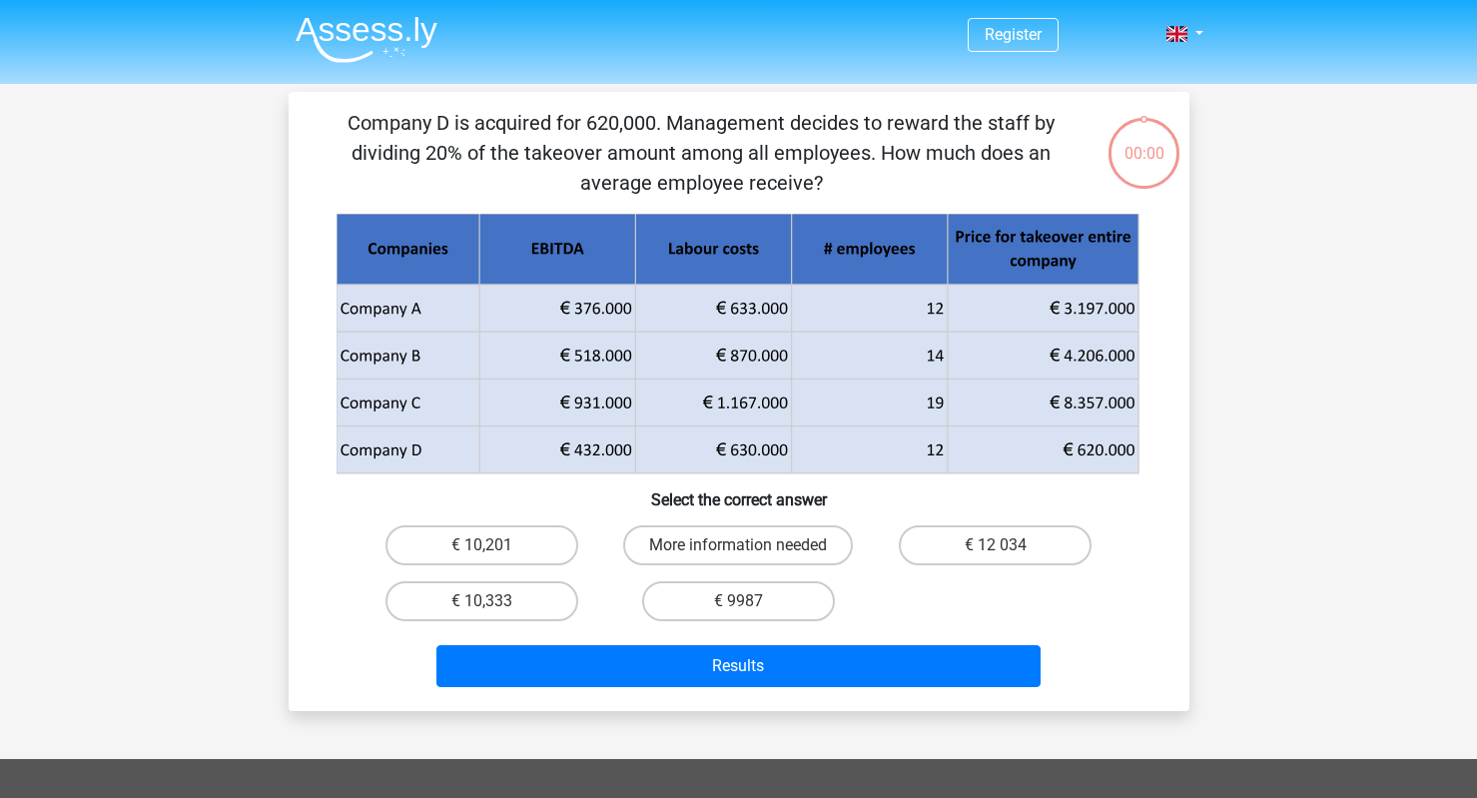
scroll to position [92, 0]
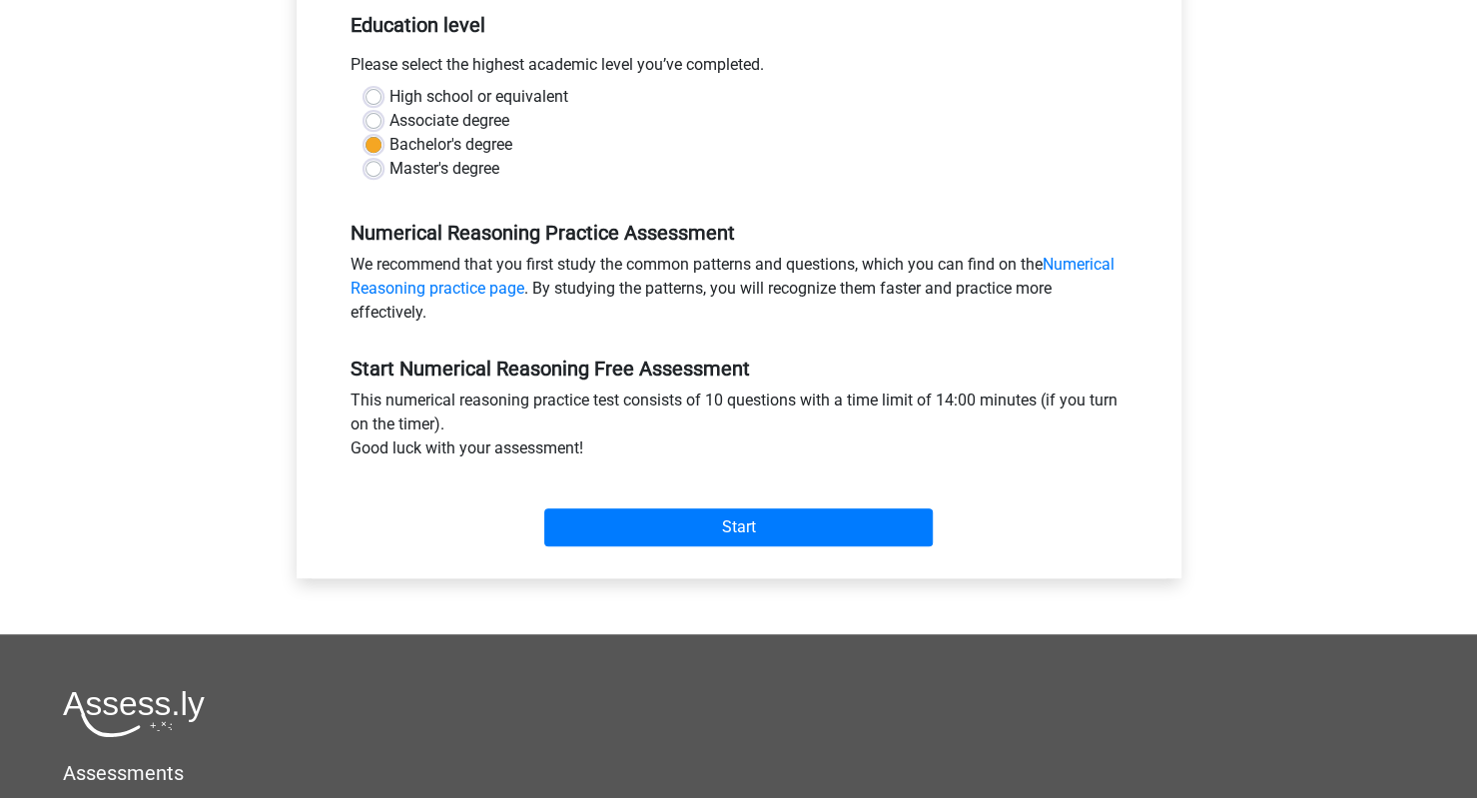
scroll to position [286, 0]
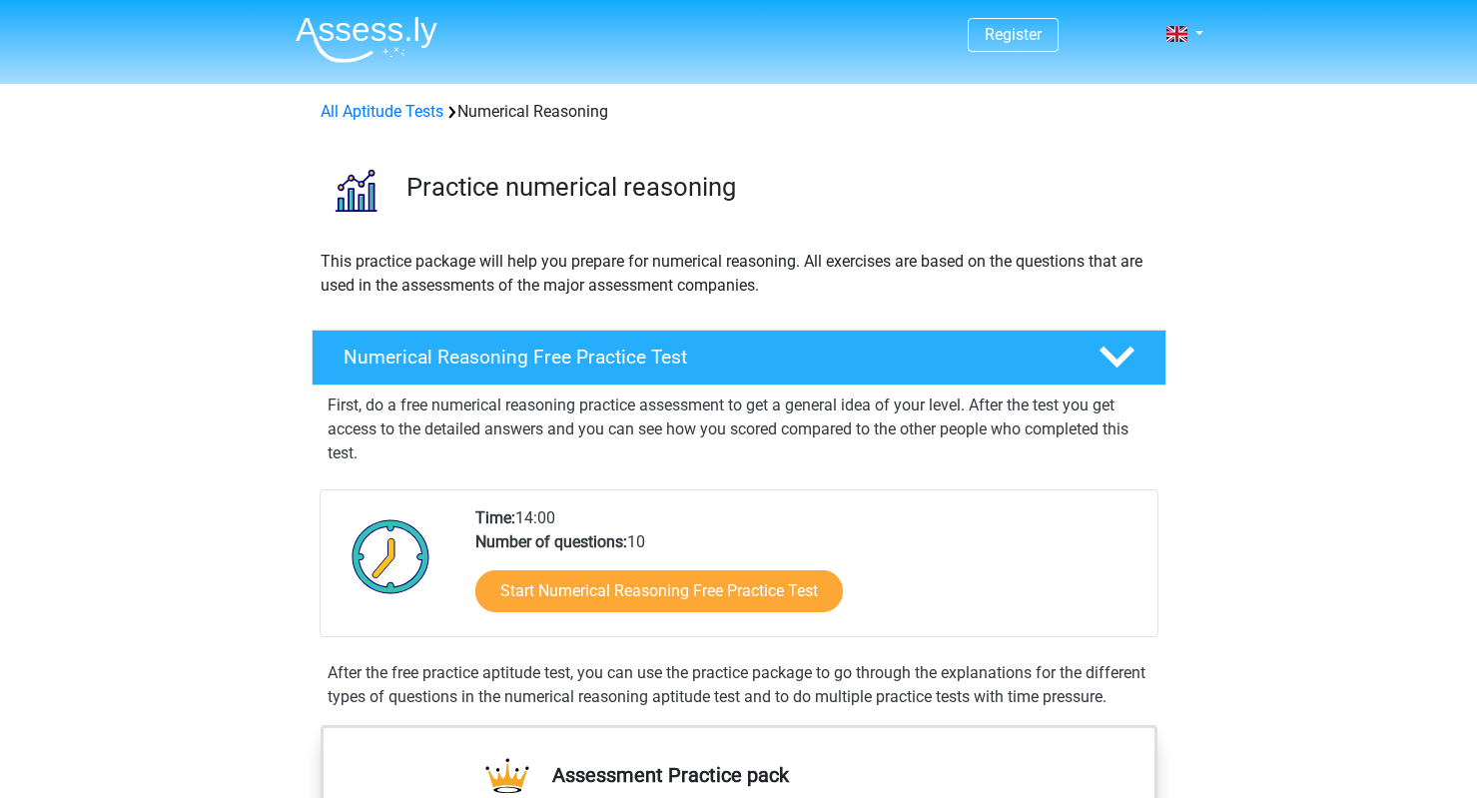
scroll to position [75, 0]
